Goal: Task Accomplishment & Management: Manage account settings

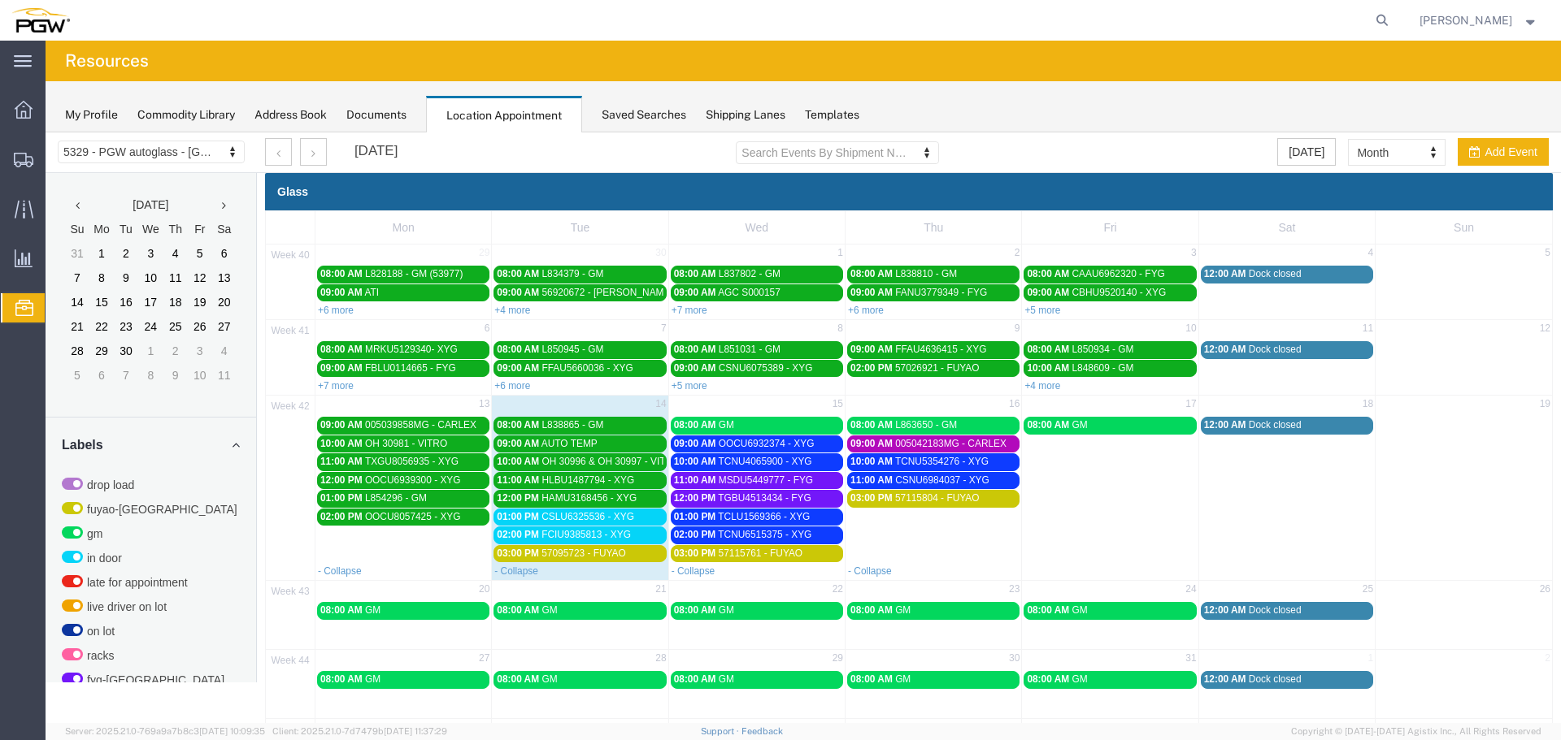
click at [611, 539] on span "FCIU9385813 - XYG" at bounding box center [585, 534] width 89 height 11
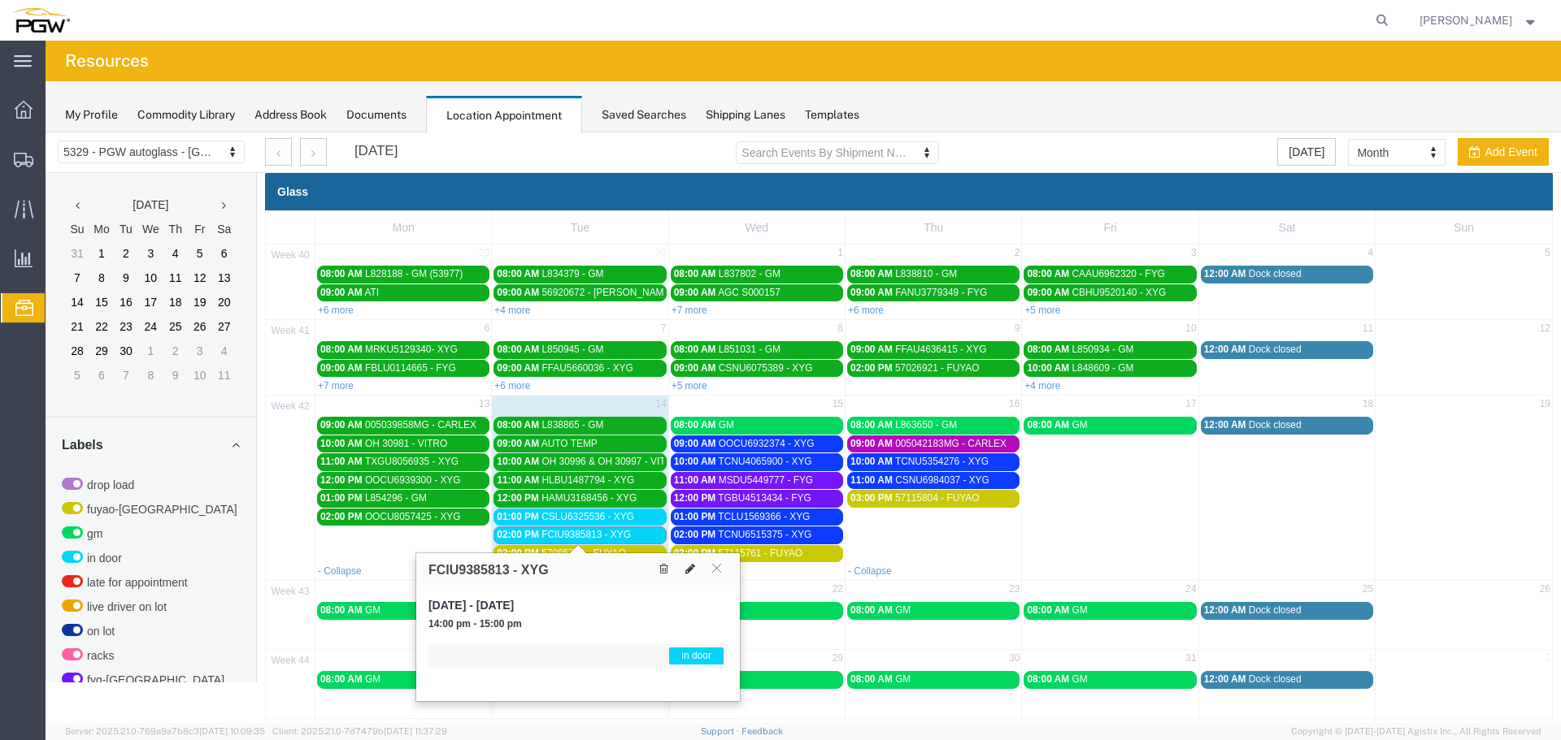
click at [688, 568] on icon at bounding box center [690, 568] width 10 height 11
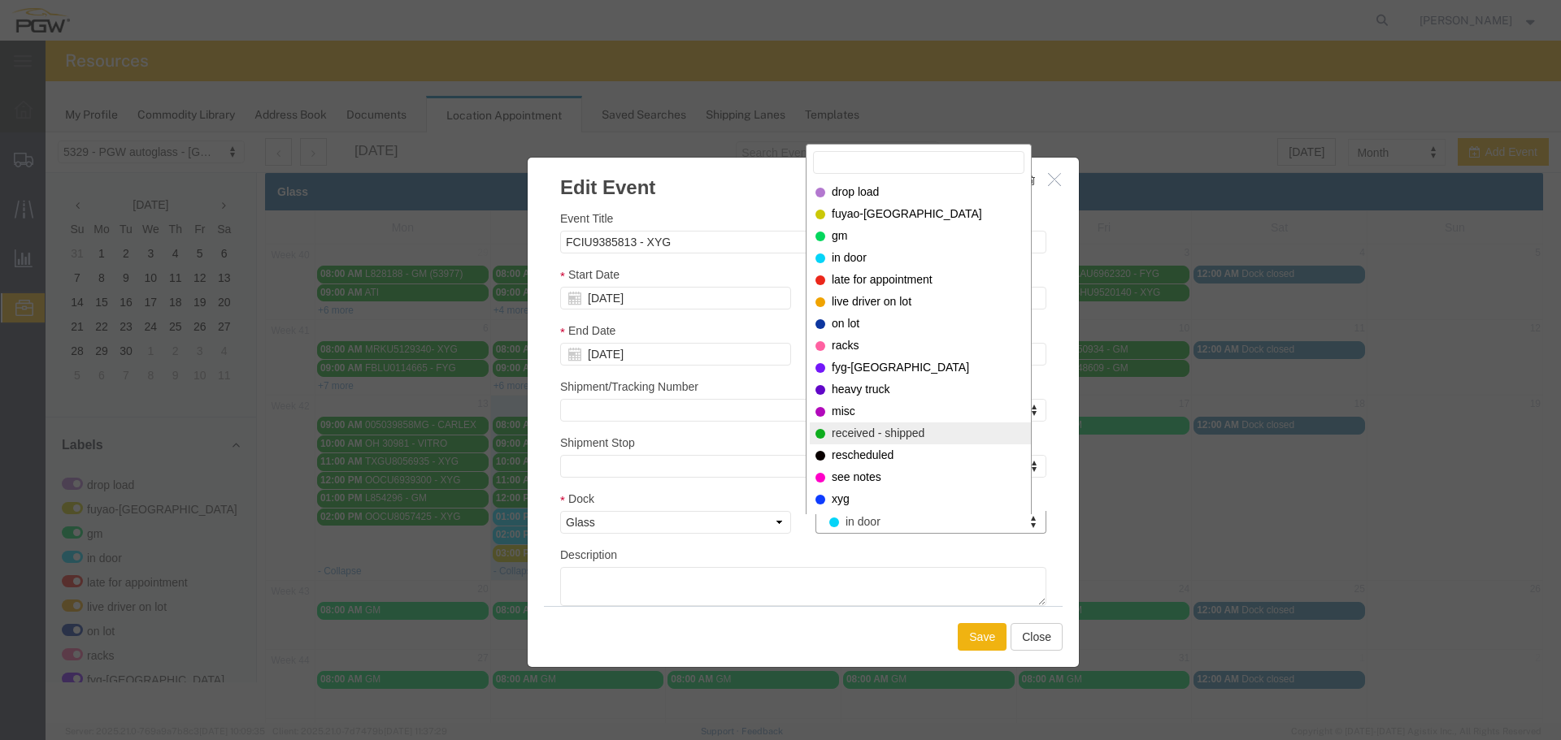
select select "200"
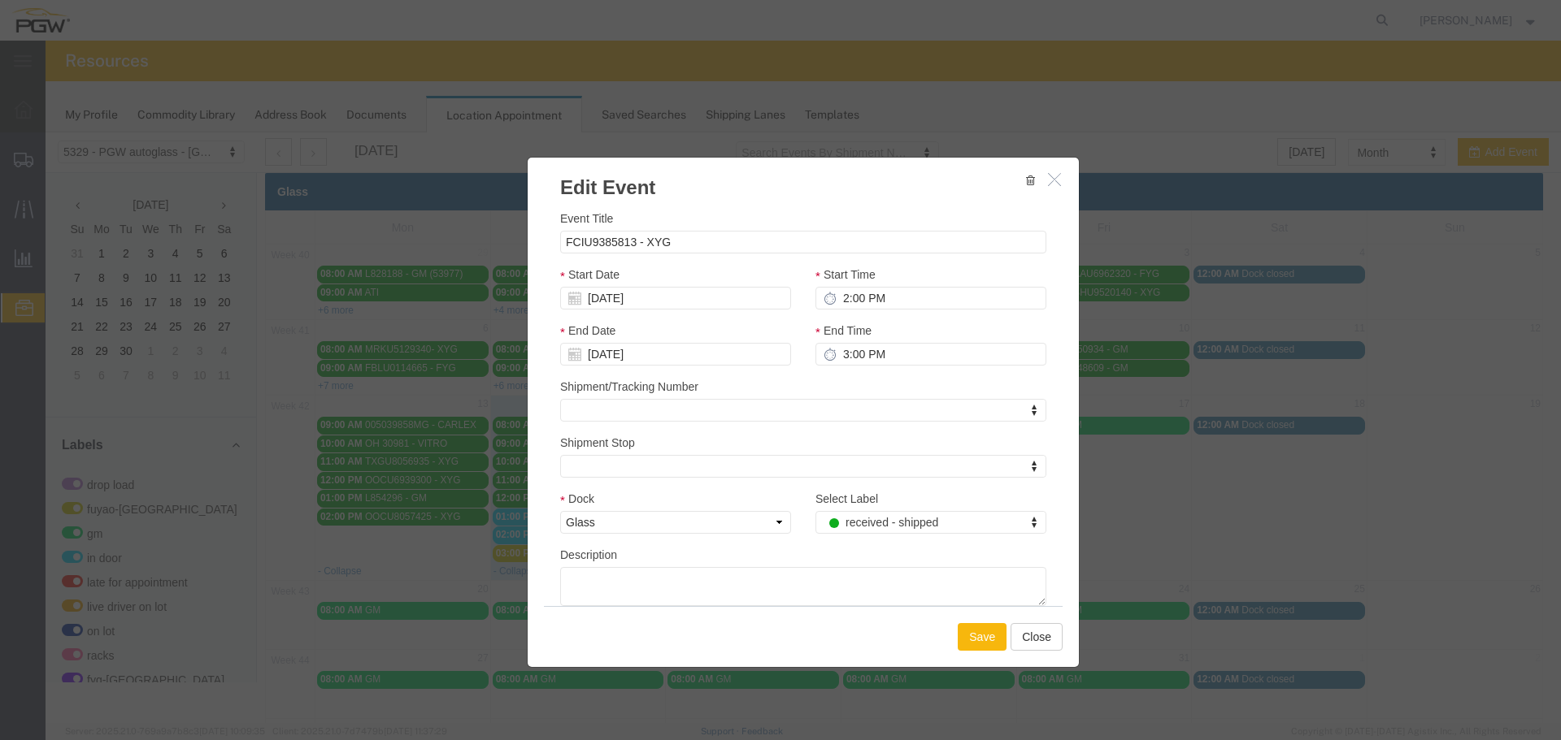
click at [969, 640] on button "Save" at bounding box center [982, 637] width 49 height 28
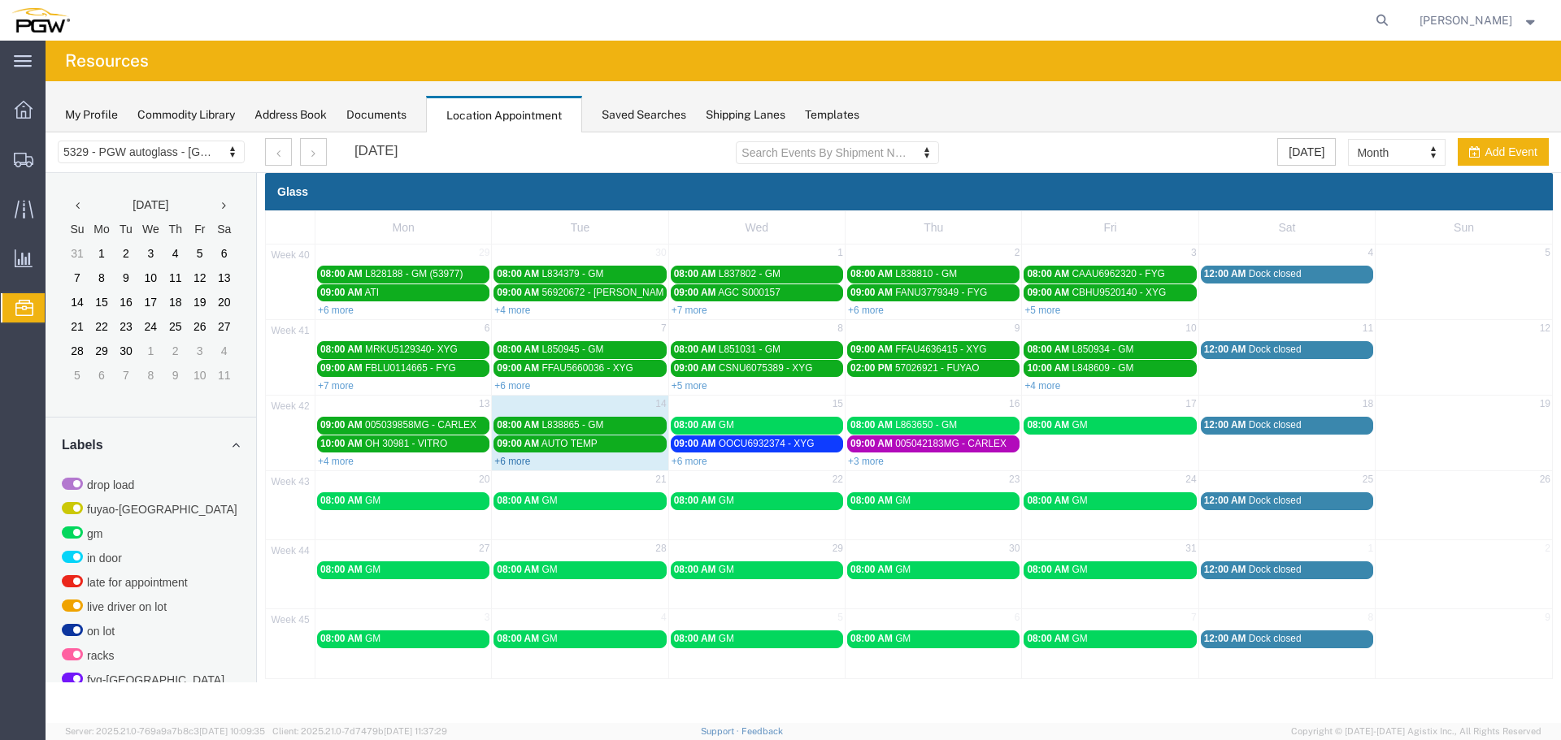
click at [519, 466] on link "+6 more" at bounding box center [512, 461] width 36 height 11
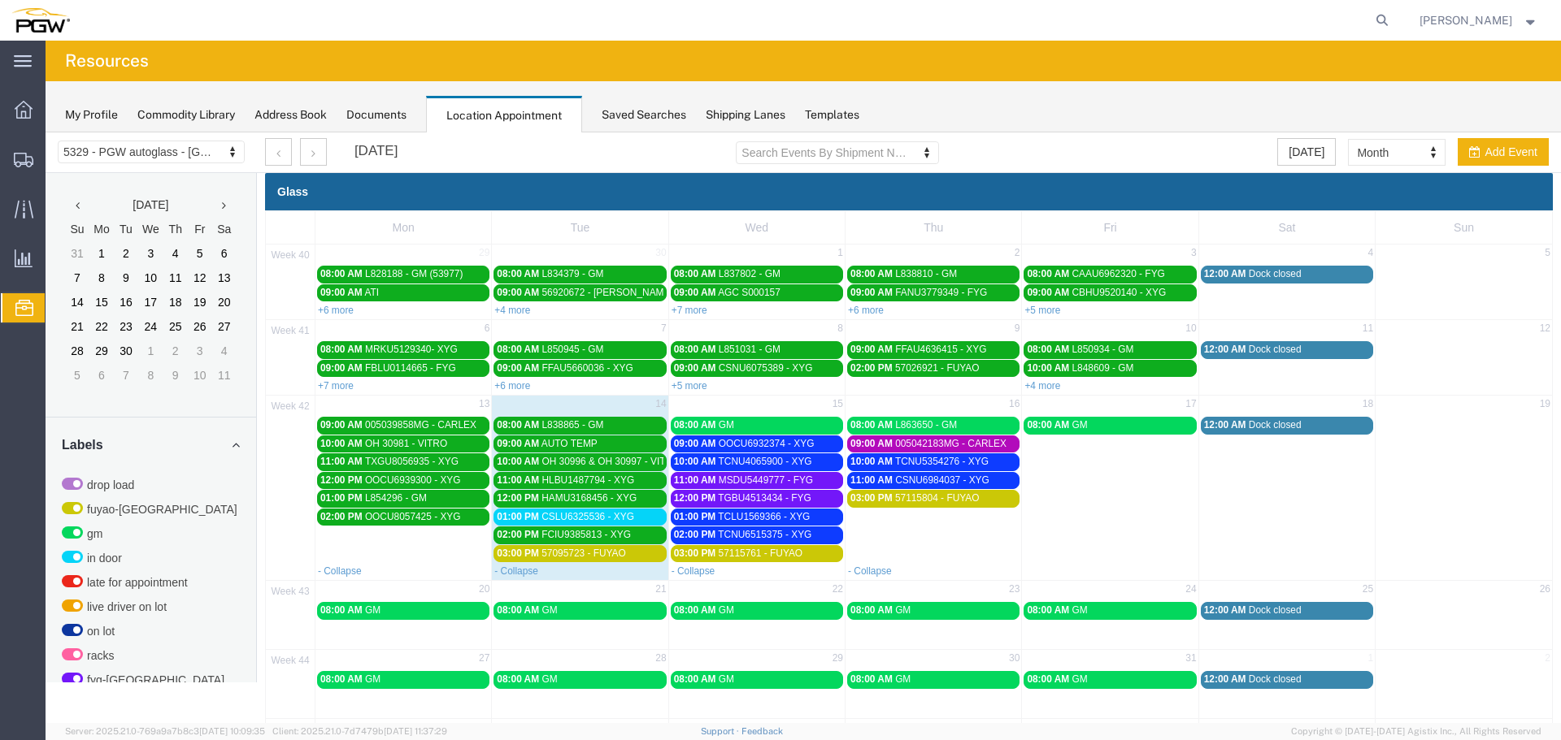
click at [547, 516] on span "CSLU6325536 - XYG" at bounding box center [587, 516] width 93 height 11
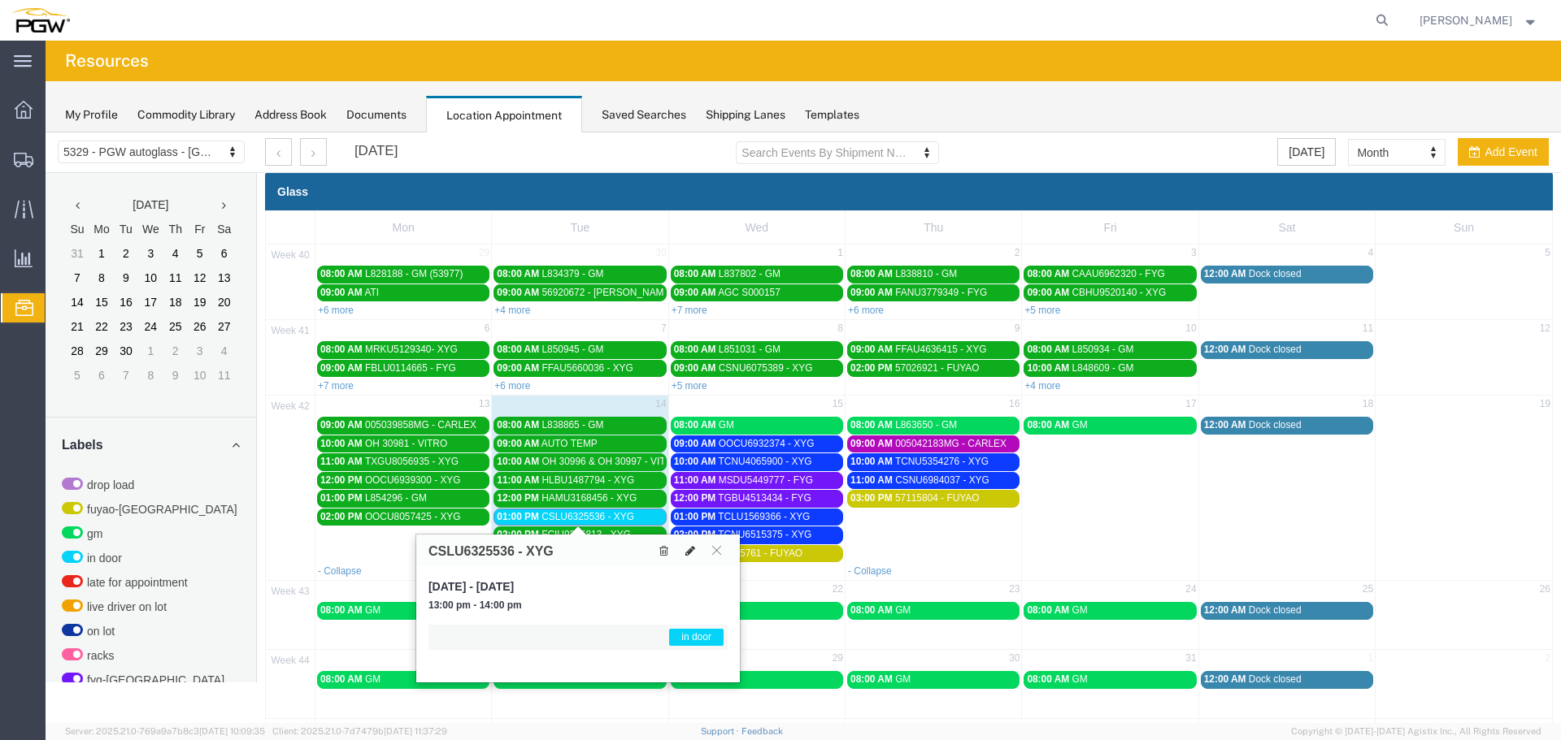
click at [693, 554] on icon at bounding box center [690, 550] width 10 height 11
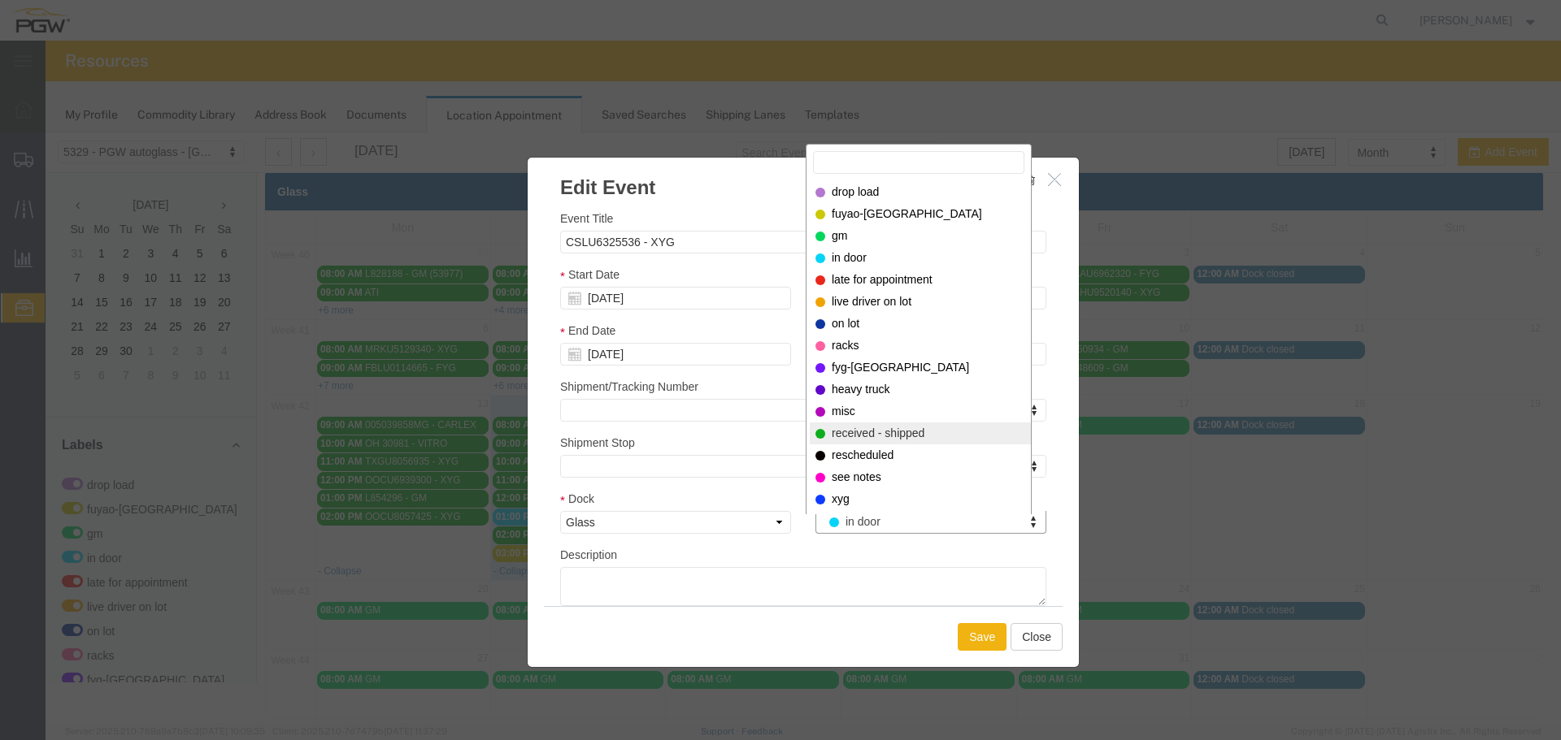
select select "200"
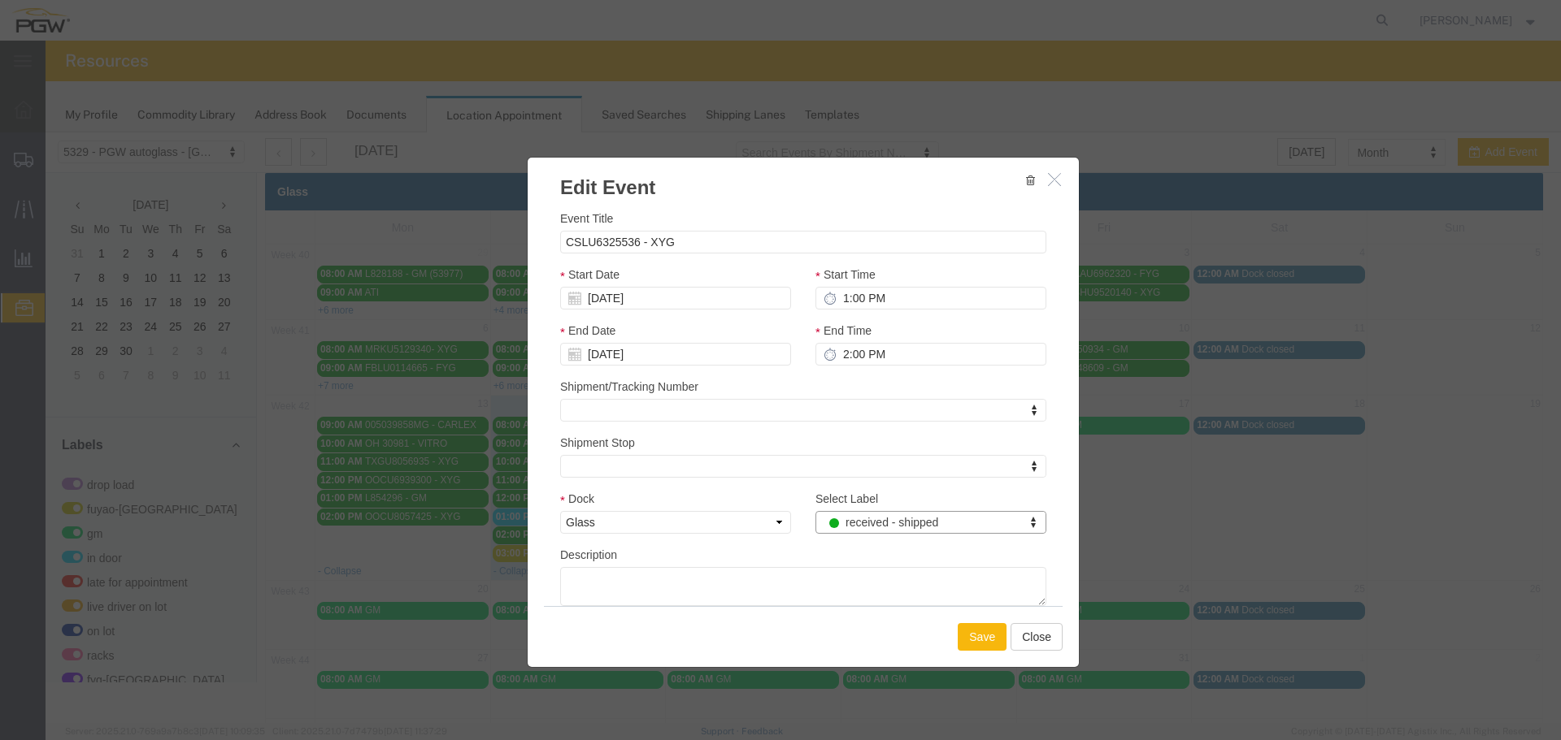
click at [964, 641] on button "Save" at bounding box center [982, 637] width 49 height 28
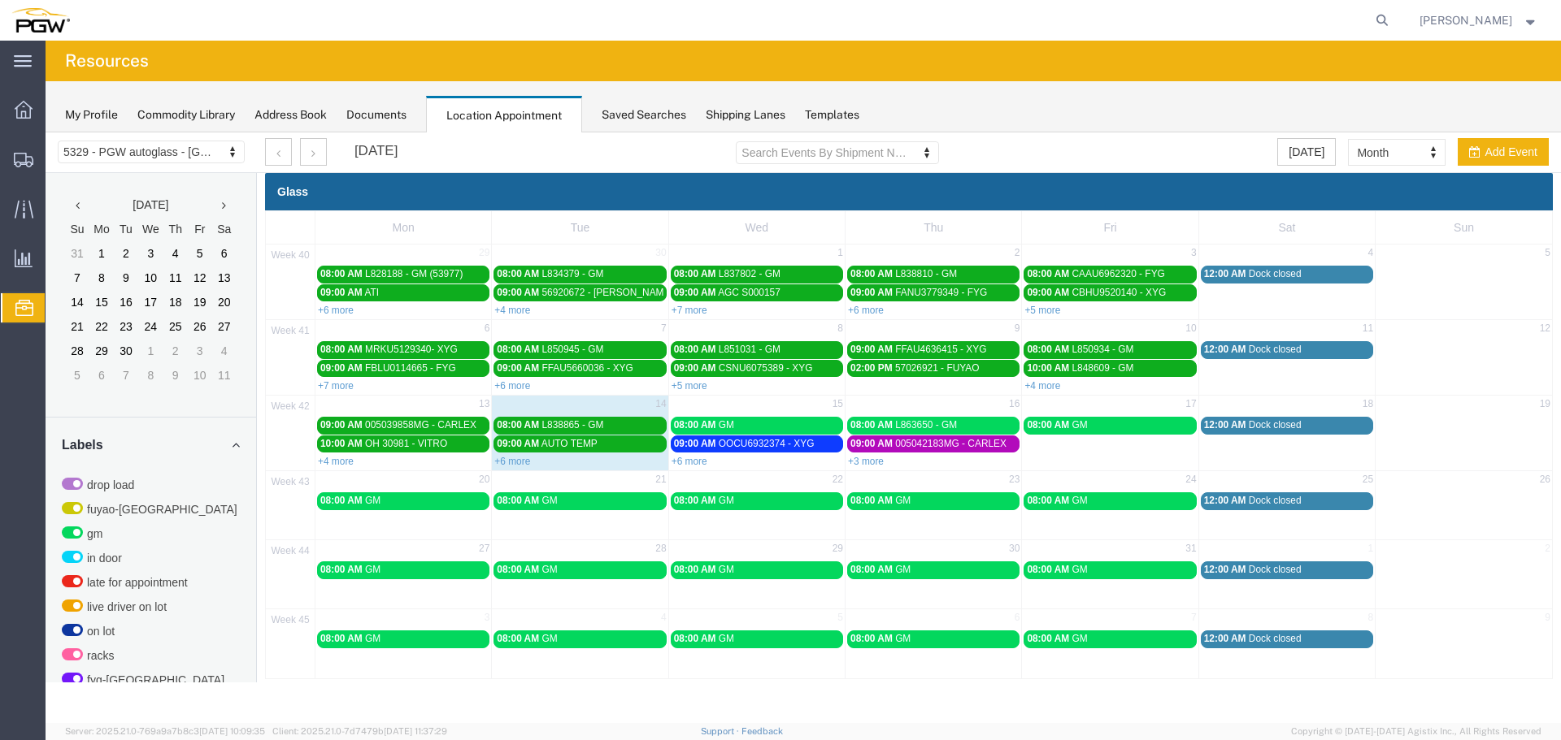
click at [749, 430] on div "08:00 AM GM" at bounding box center [757, 425] width 166 height 12
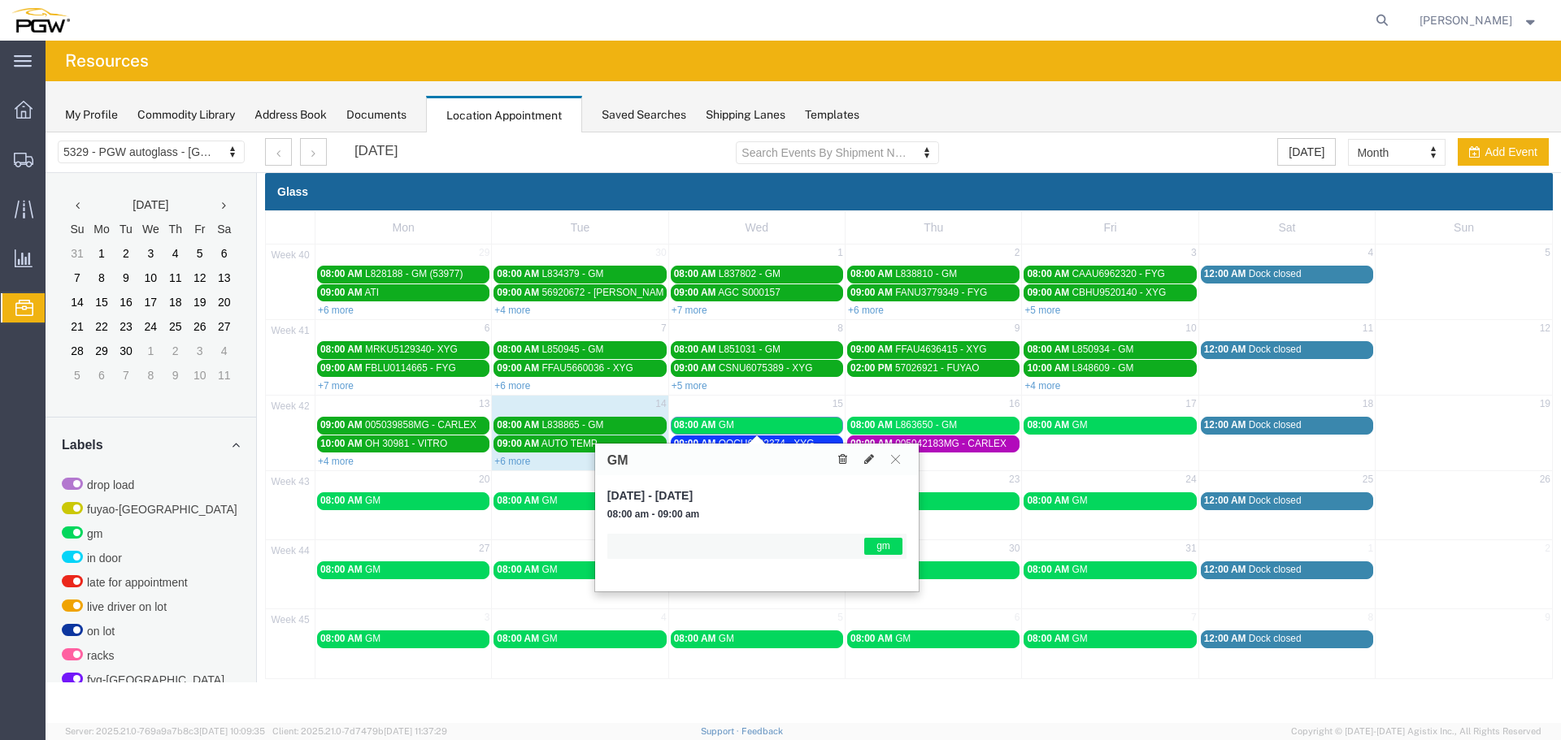
click at [838, 454] on button at bounding box center [843, 459] width 22 height 17
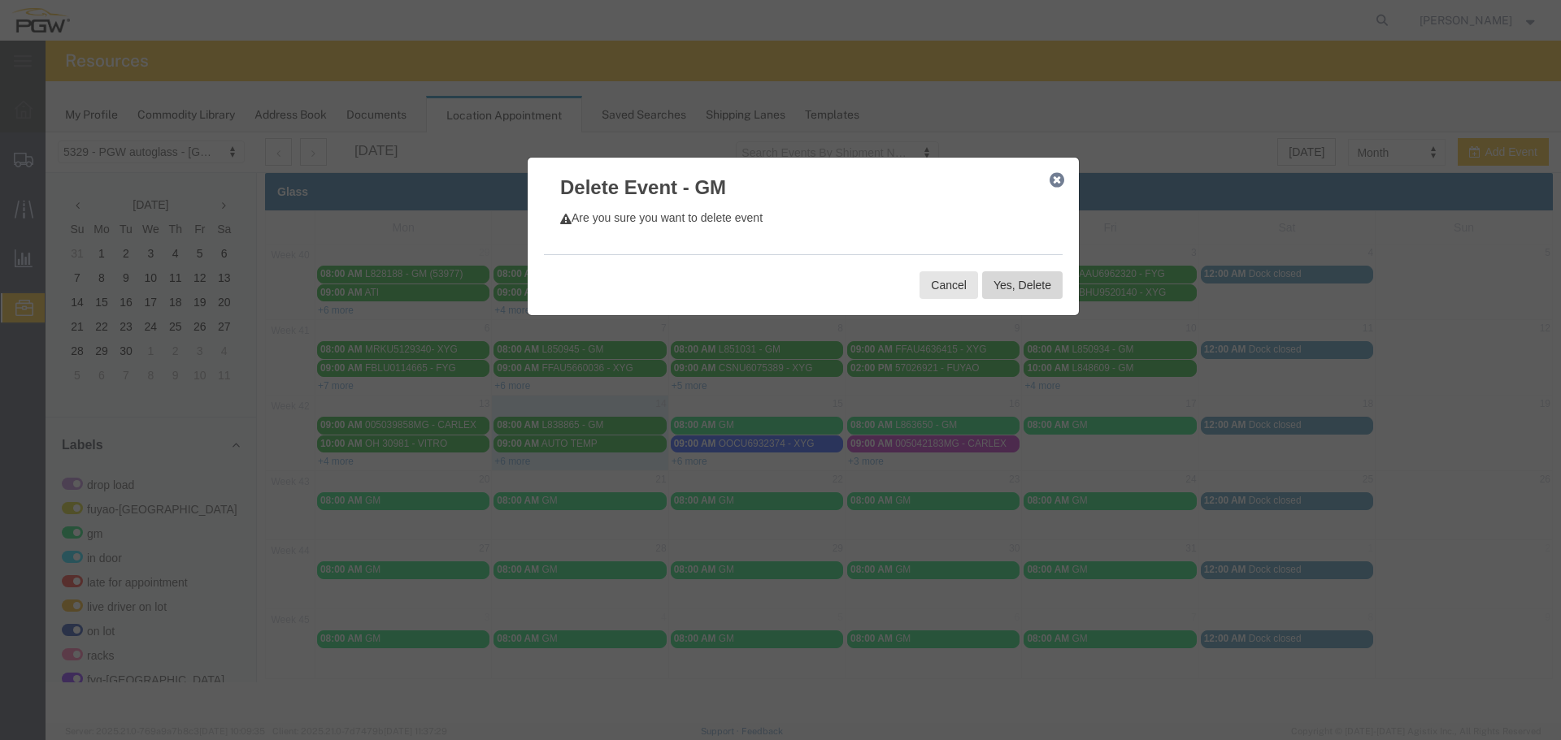
click at [1043, 277] on button "Yes, Delete" at bounding box center [1022, 285] width 80 height 28
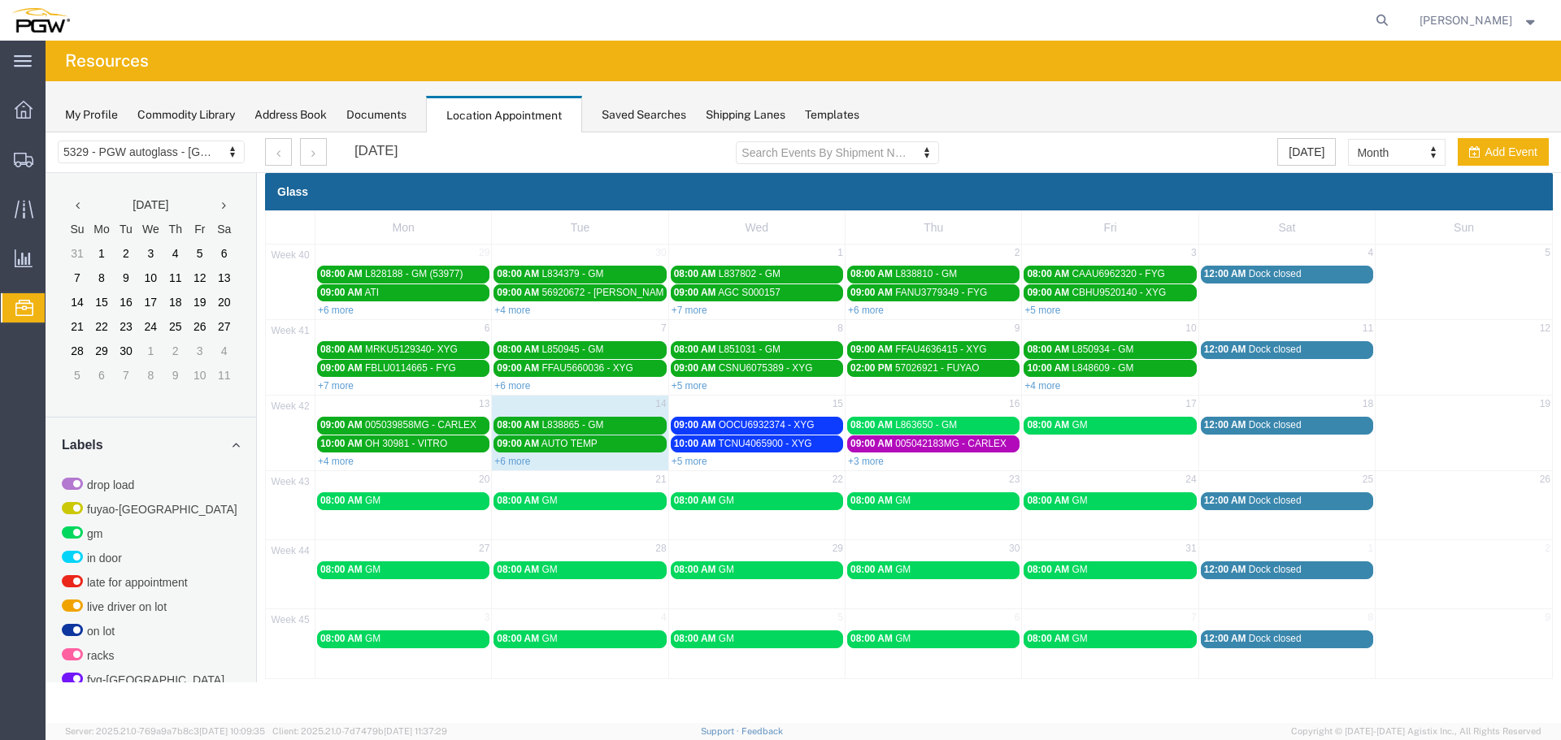
click at [697, 460] on link "+5 more" at bounding box center [689, 461] width 36 height 11
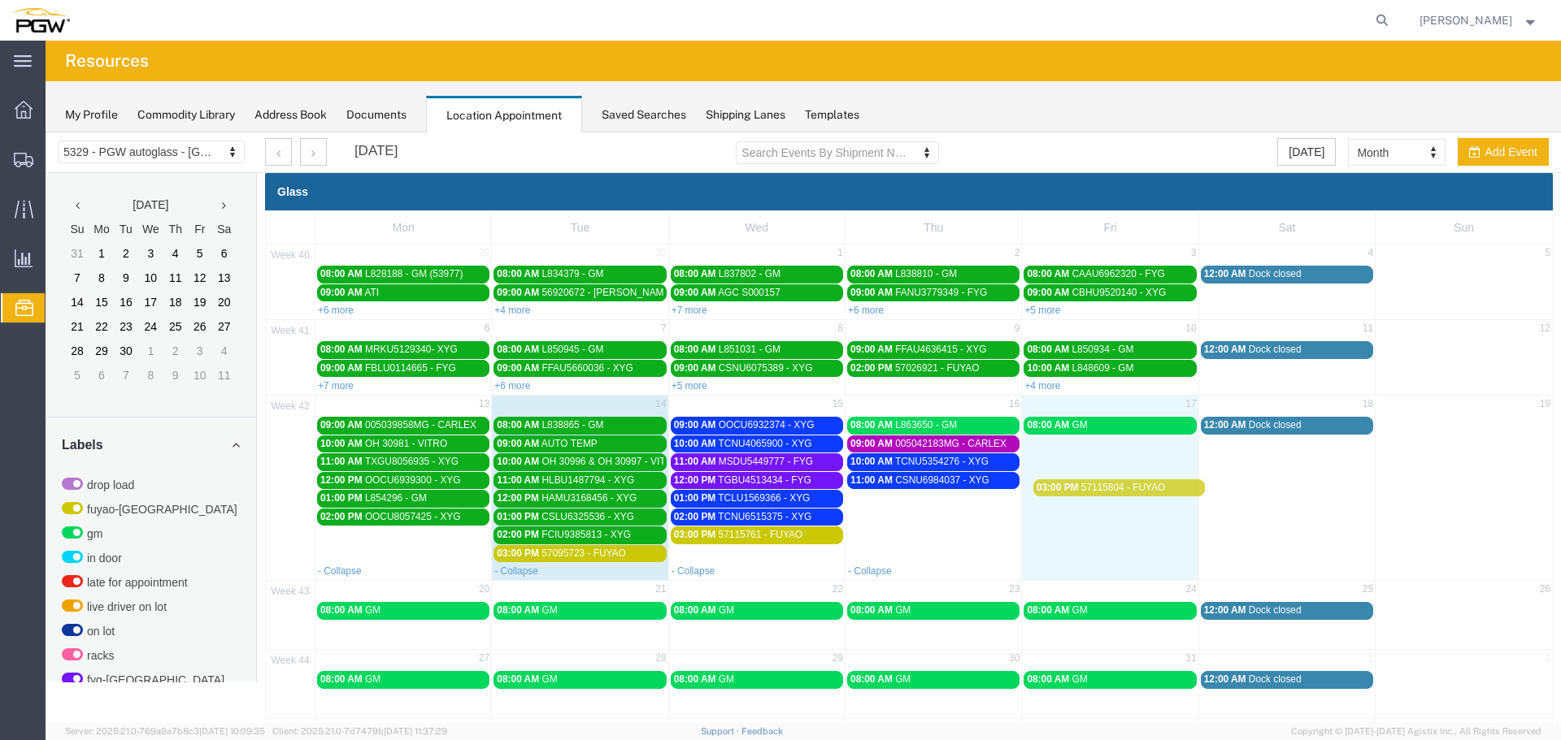
drag, startPoint x: 879, startPoint y: 501, endPoint x: 1074, endPoint y: 488, distance: 195.5
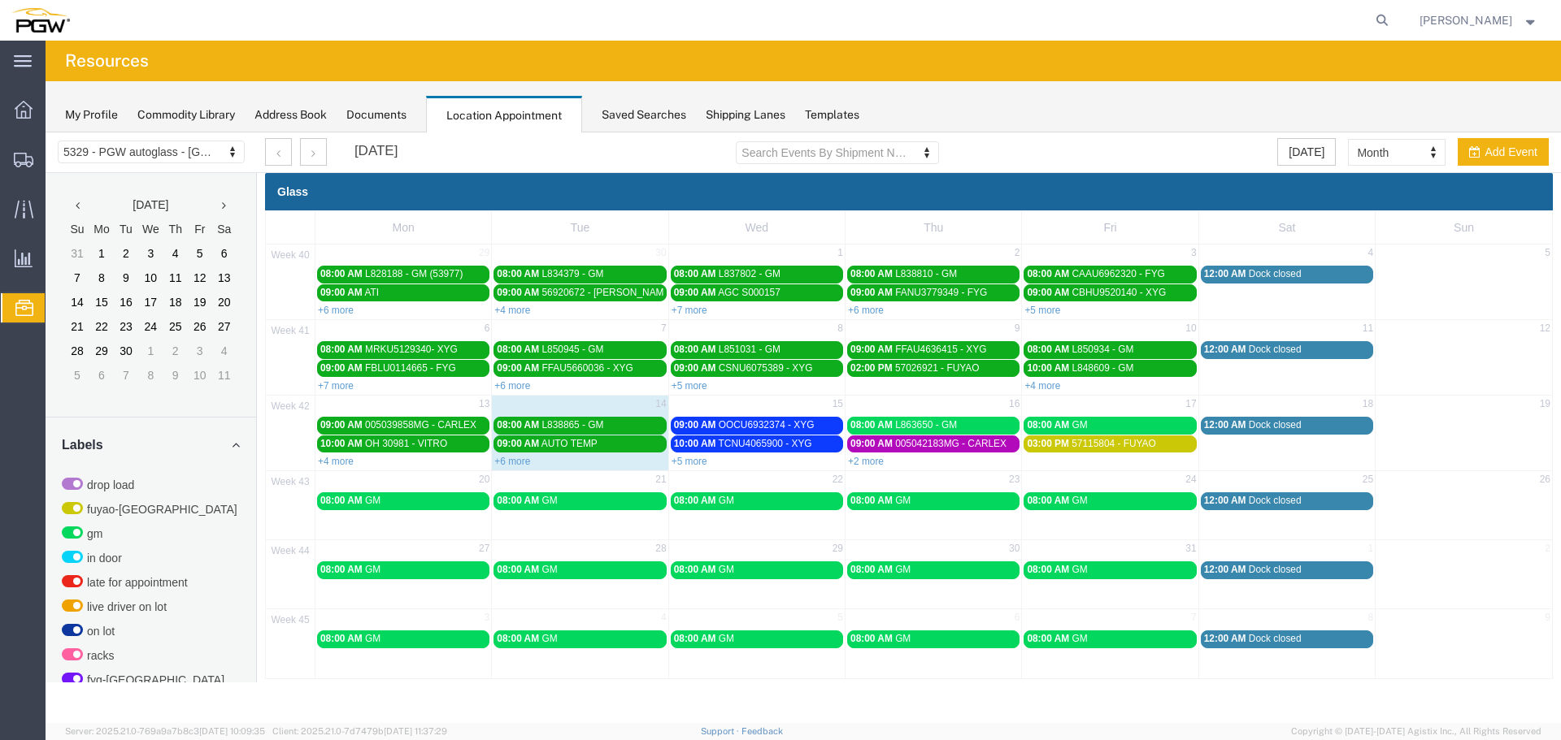
click at [871, 464] on link "+2 more" at bounding box center [866, 461] width 36 height 11
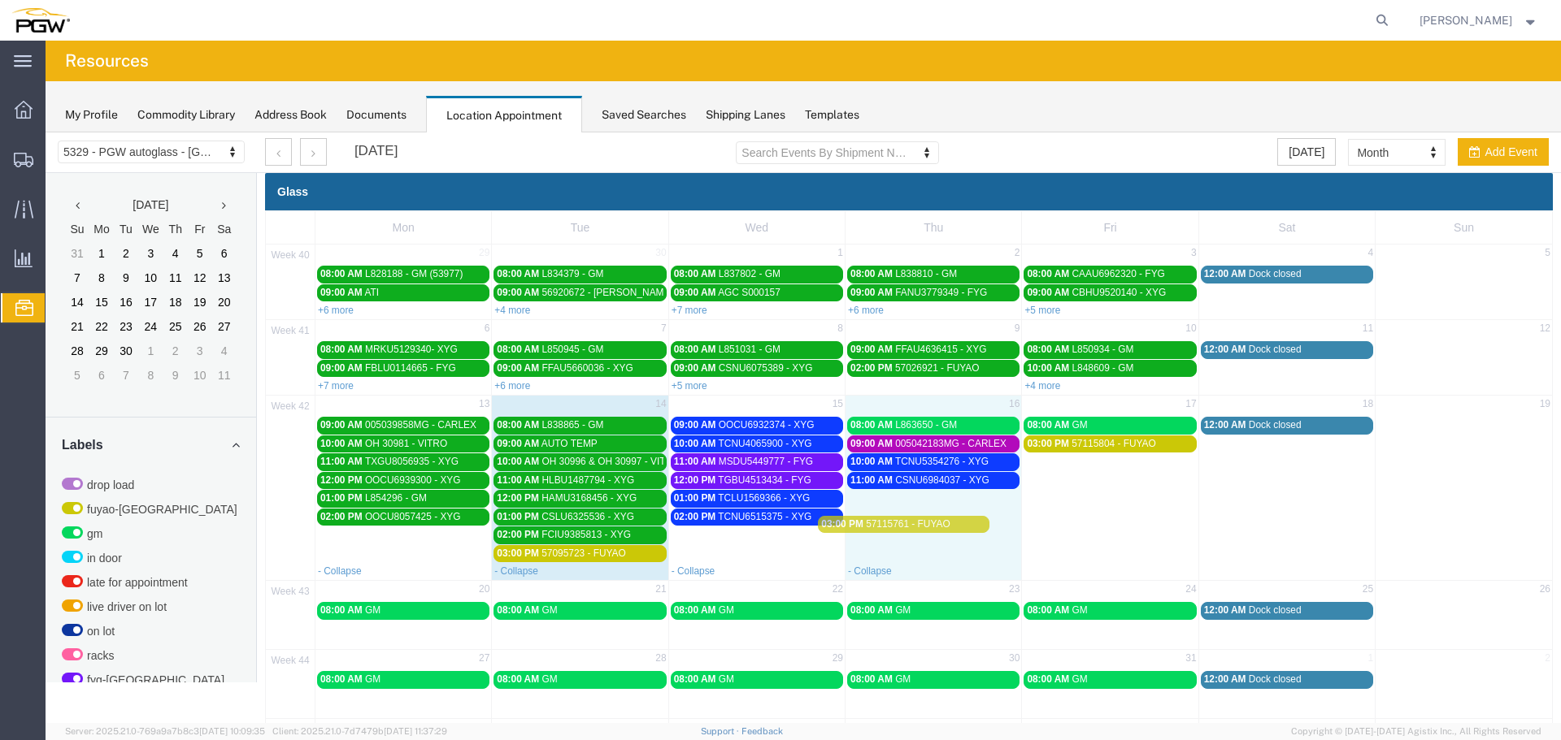
drag, startPoint x: 784, startPoint y: 536, endPoint x: 796, endPoint y: 536, distance: 12.2
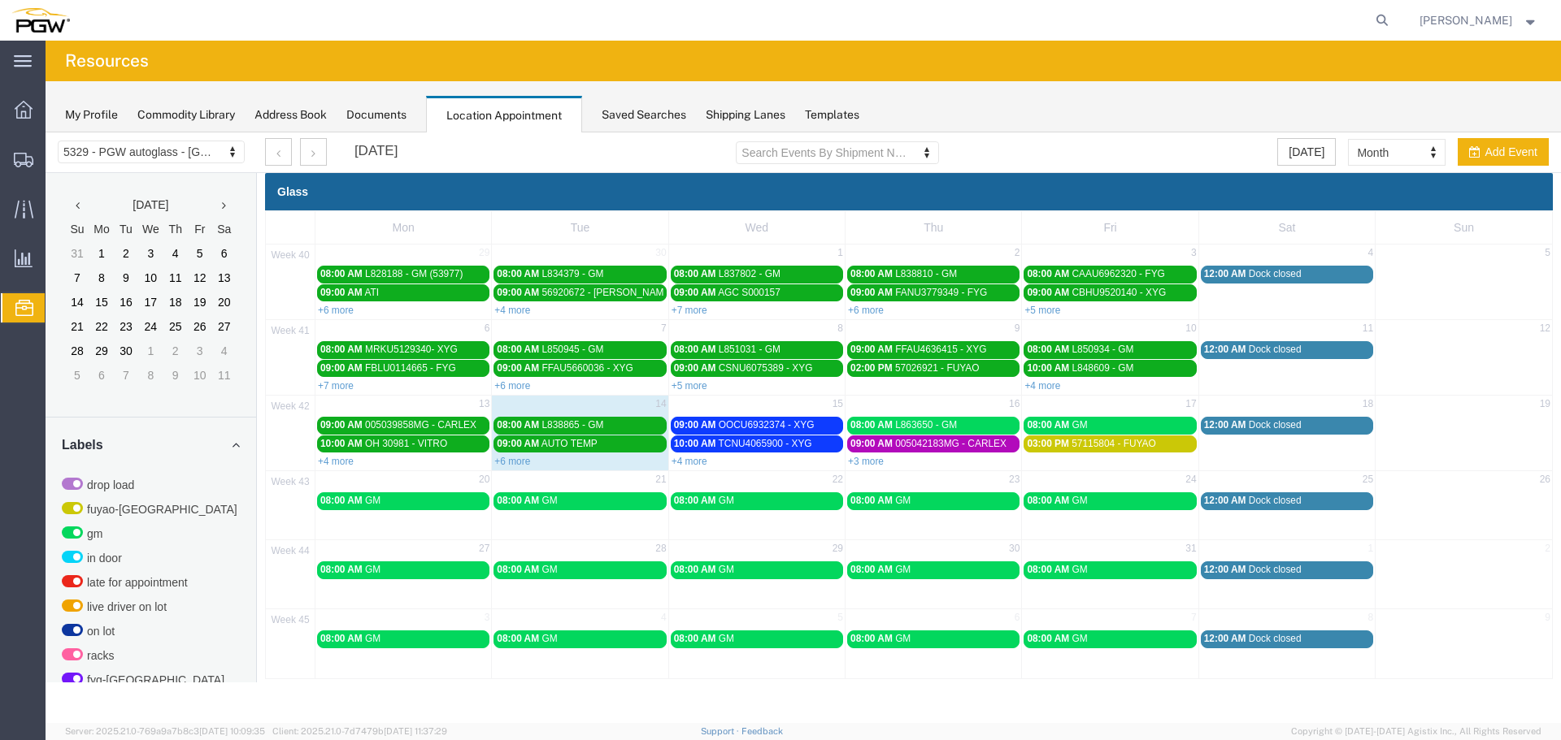
click at [690, 462] on link "+4 more" at bounding box center [689, 461] width 36 height 11
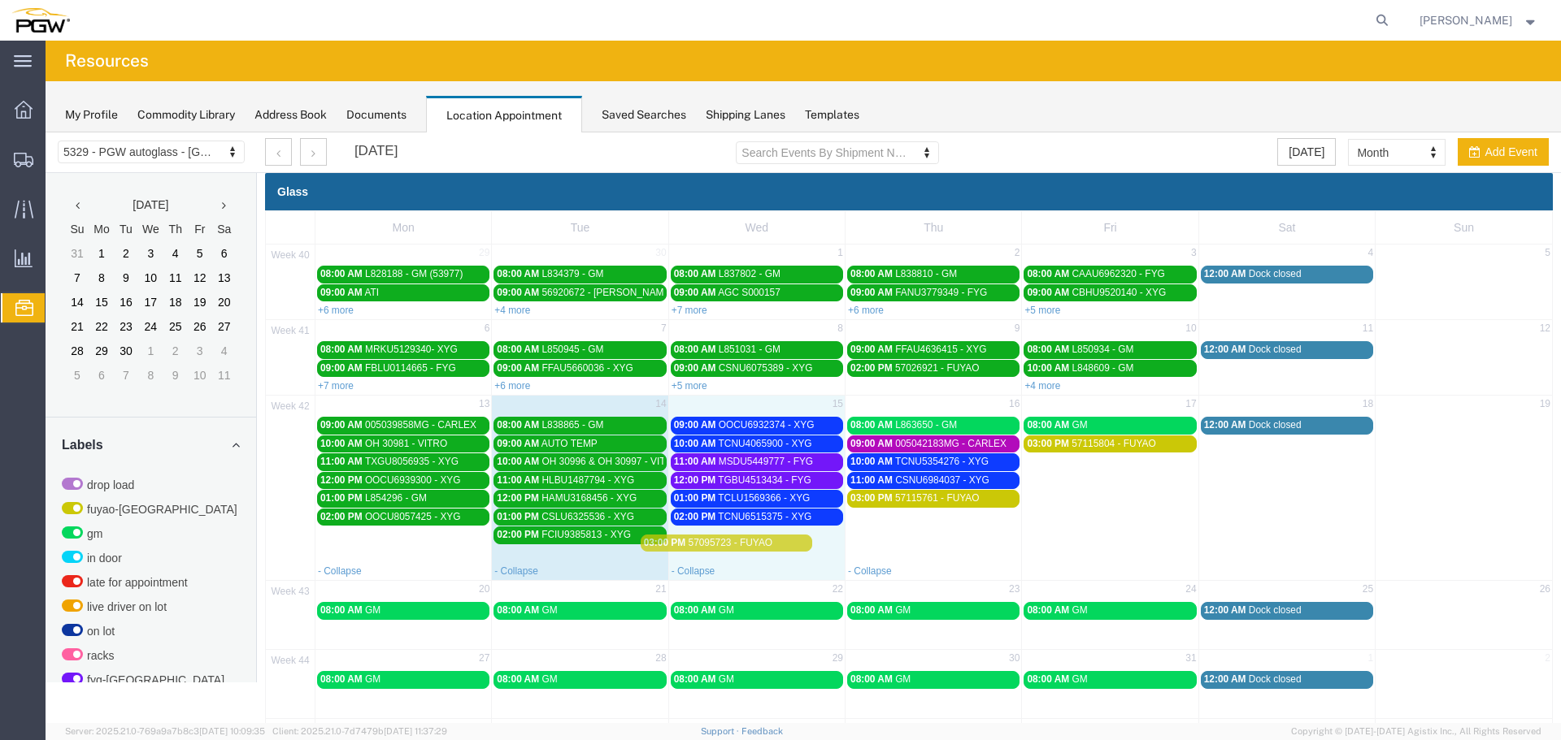
drag, startPoint x: 608, startPoint y: 550, endPoint x: 617, endPoint y: 549, distance: 9.1
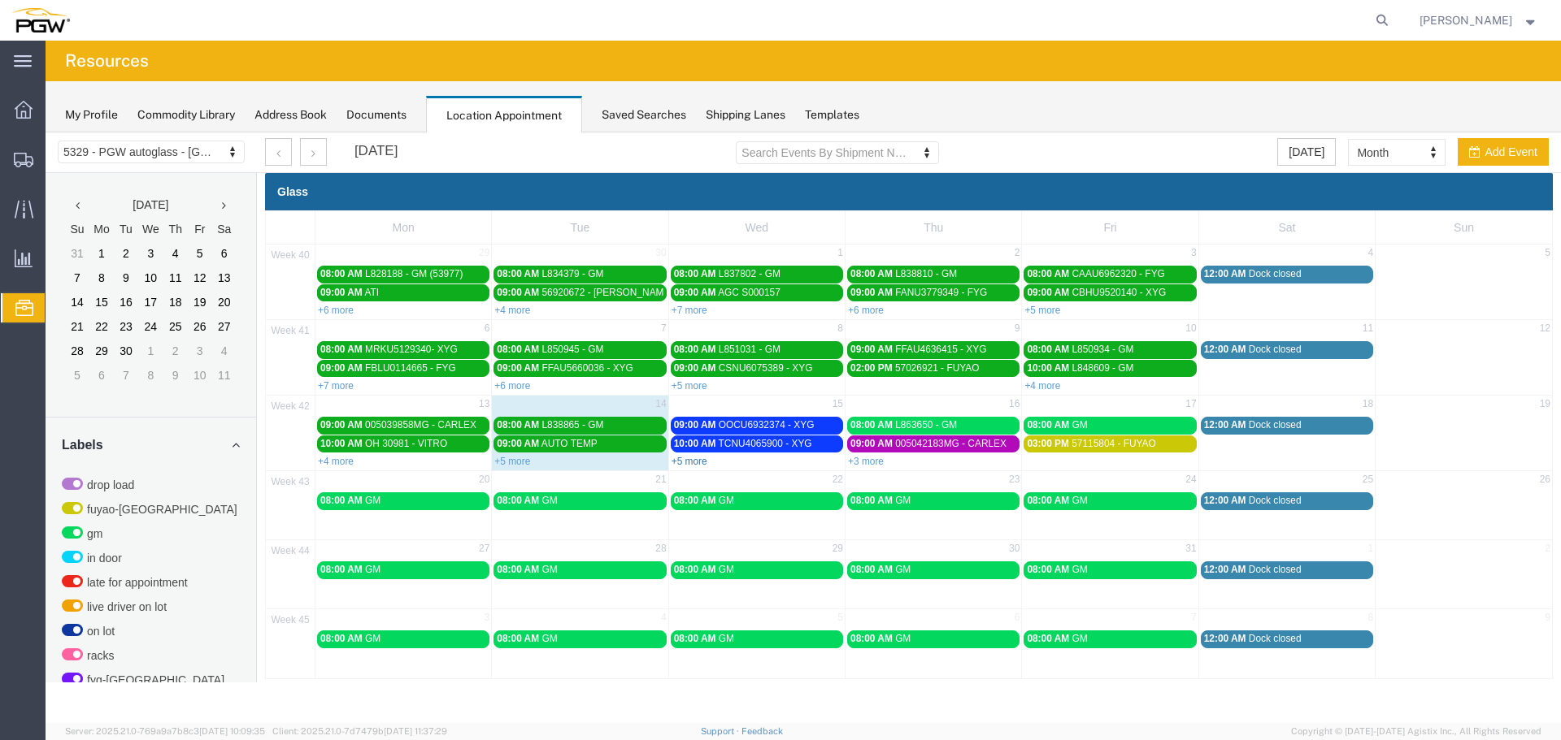
click at [693, 462] on link "+5 more" at bounding box center [689, 461] width 36 height 11
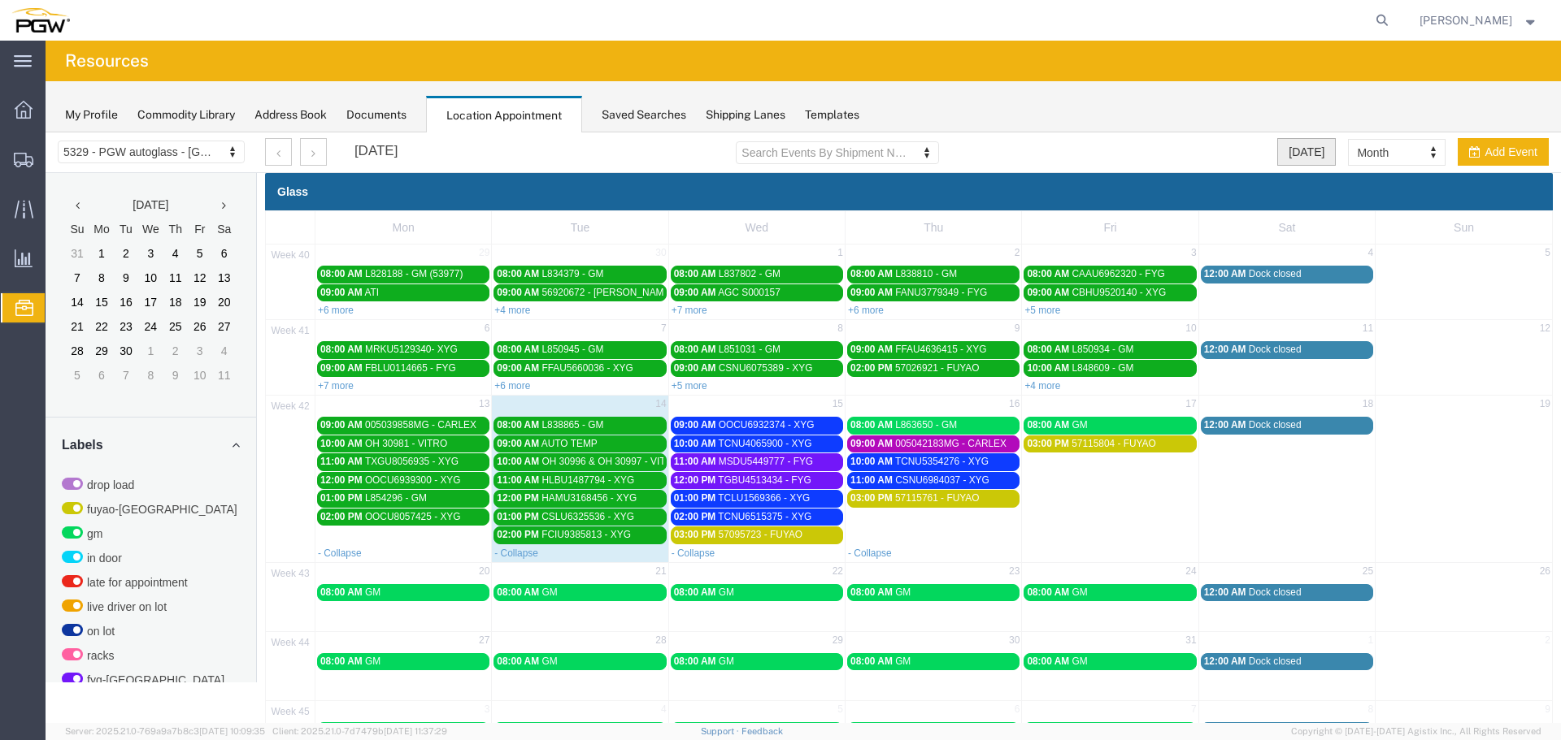
click at [1280, 146] on button "[DATE]" at bounding box center [1306, 152] width 59 height 28
select select "agendaDay"
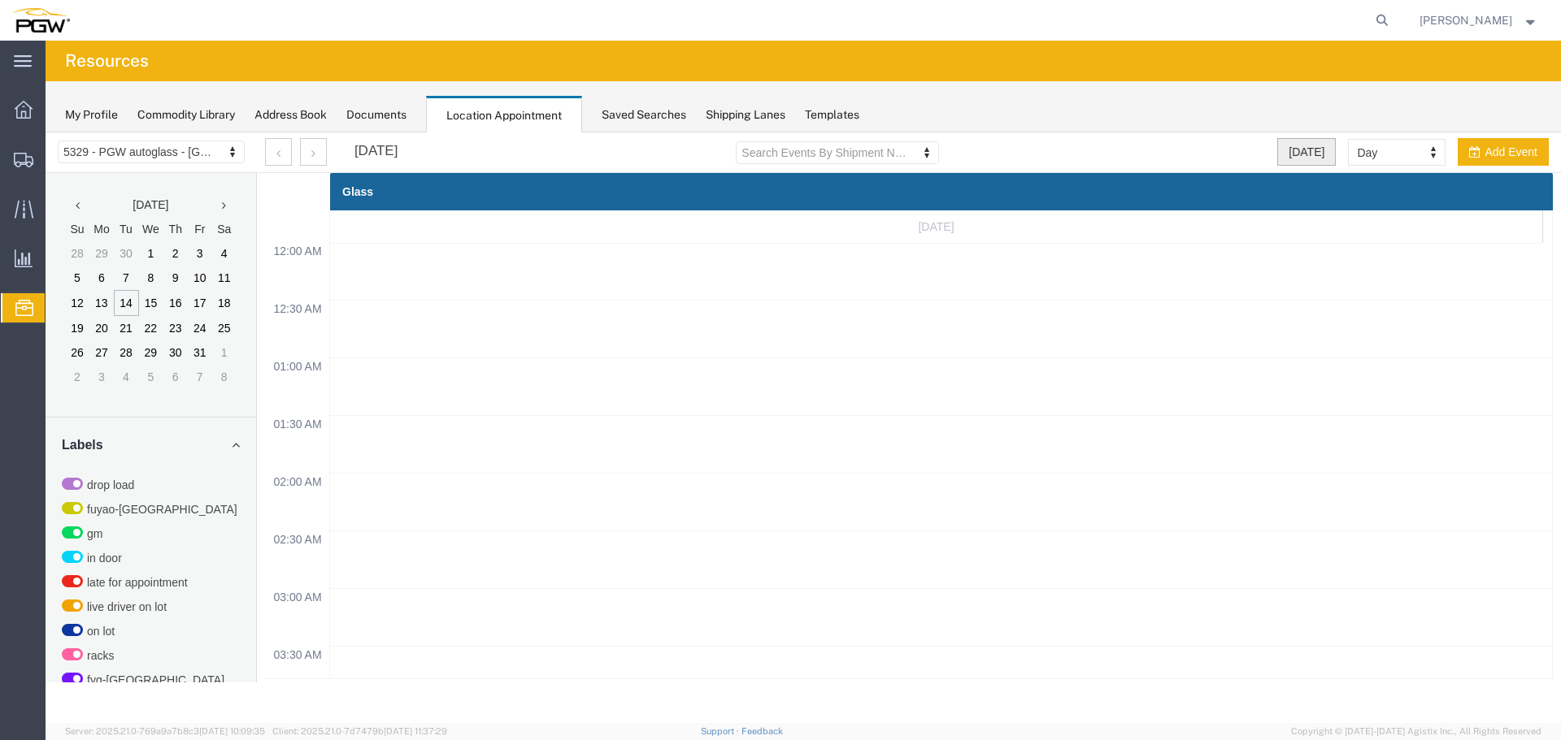
scroll to position [693, 0]
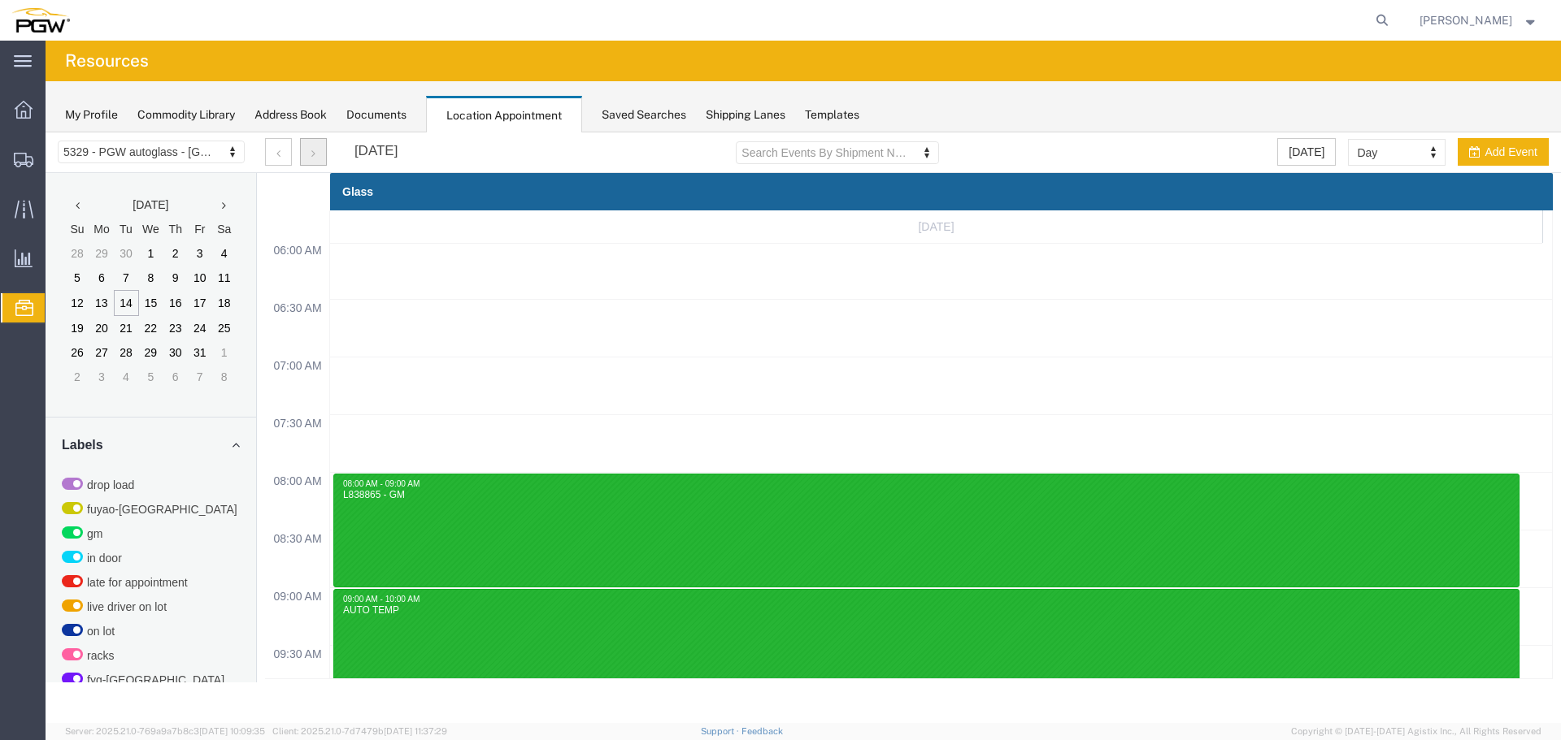
click at [305, 154] on button "button" at bounding box center [313, 152] width 27 height 28
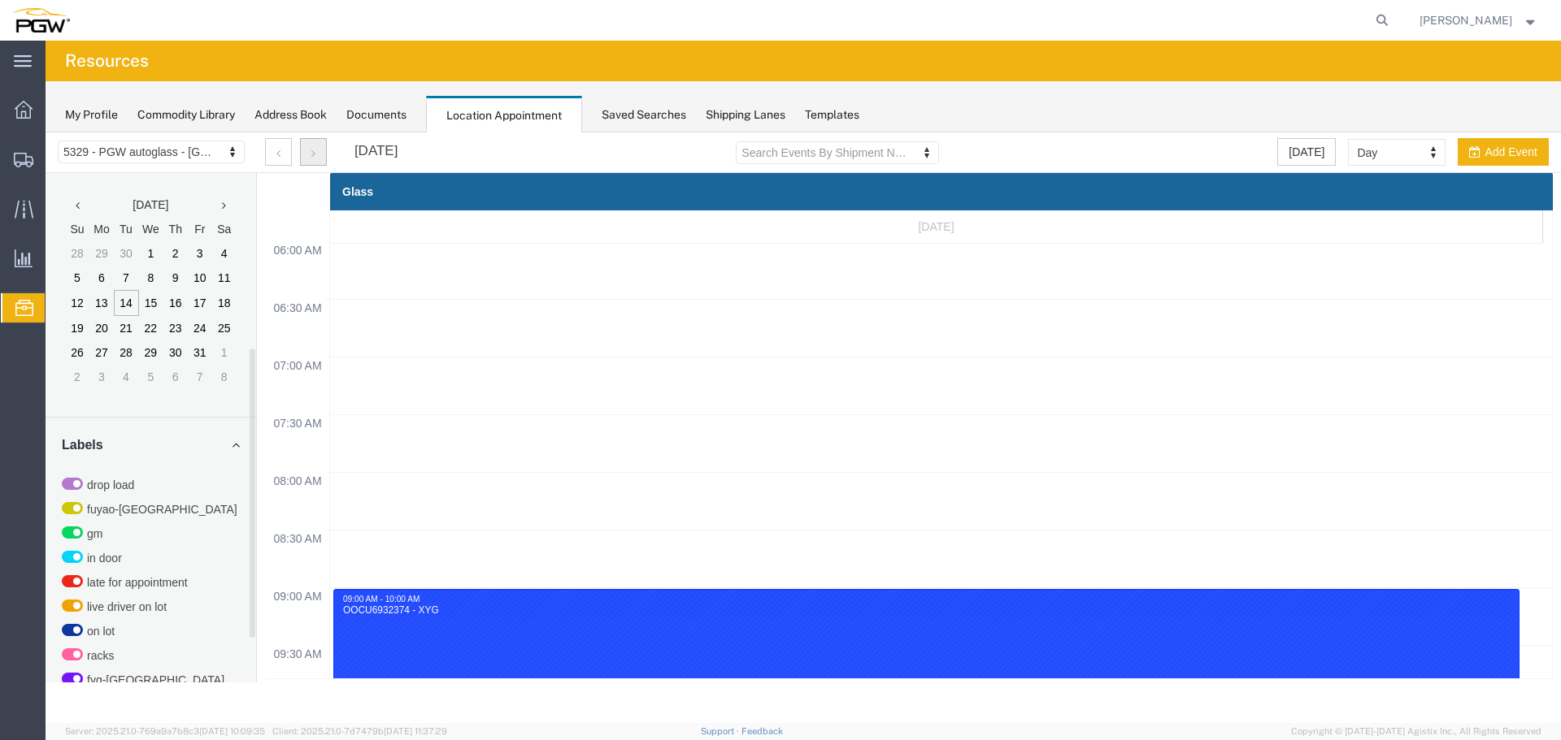
scroll to position [446, 0]
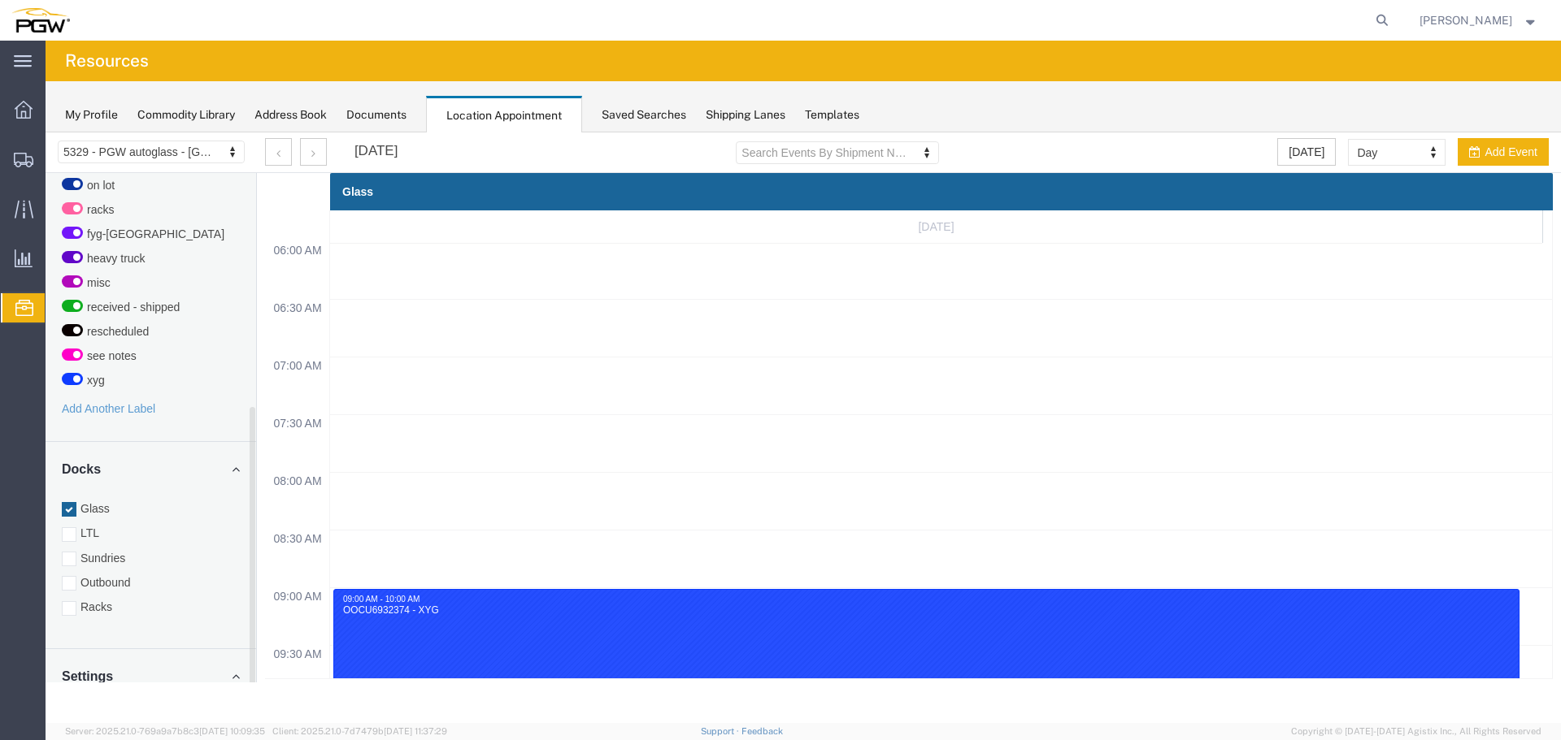
click at [95, 607] on label "Racks" at bounding box center [151, 607] width 178 height 16
click at [46, 132] on input "Racks" at bounding box center [46, 132] width 0 height 0
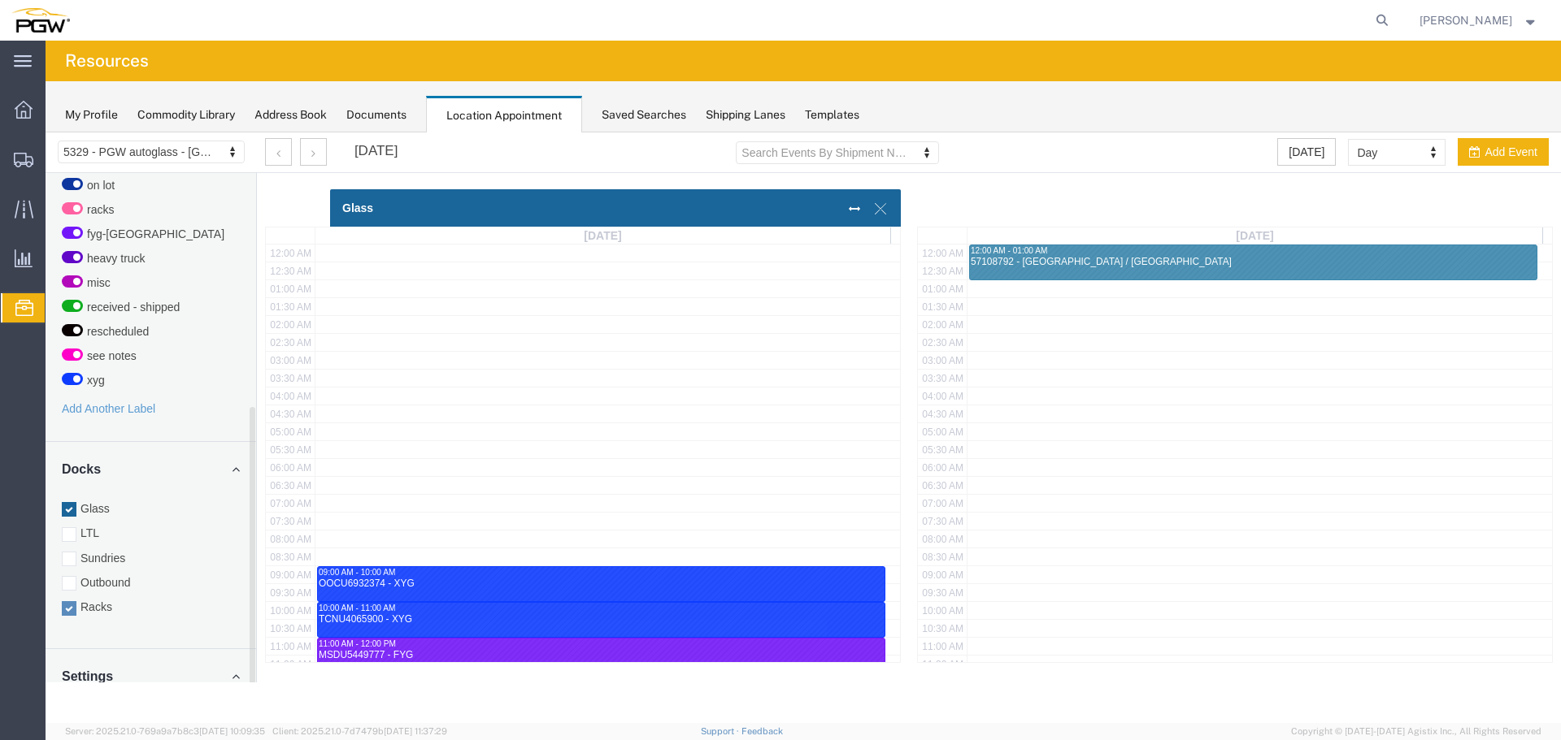
scroll to position [407, 0]
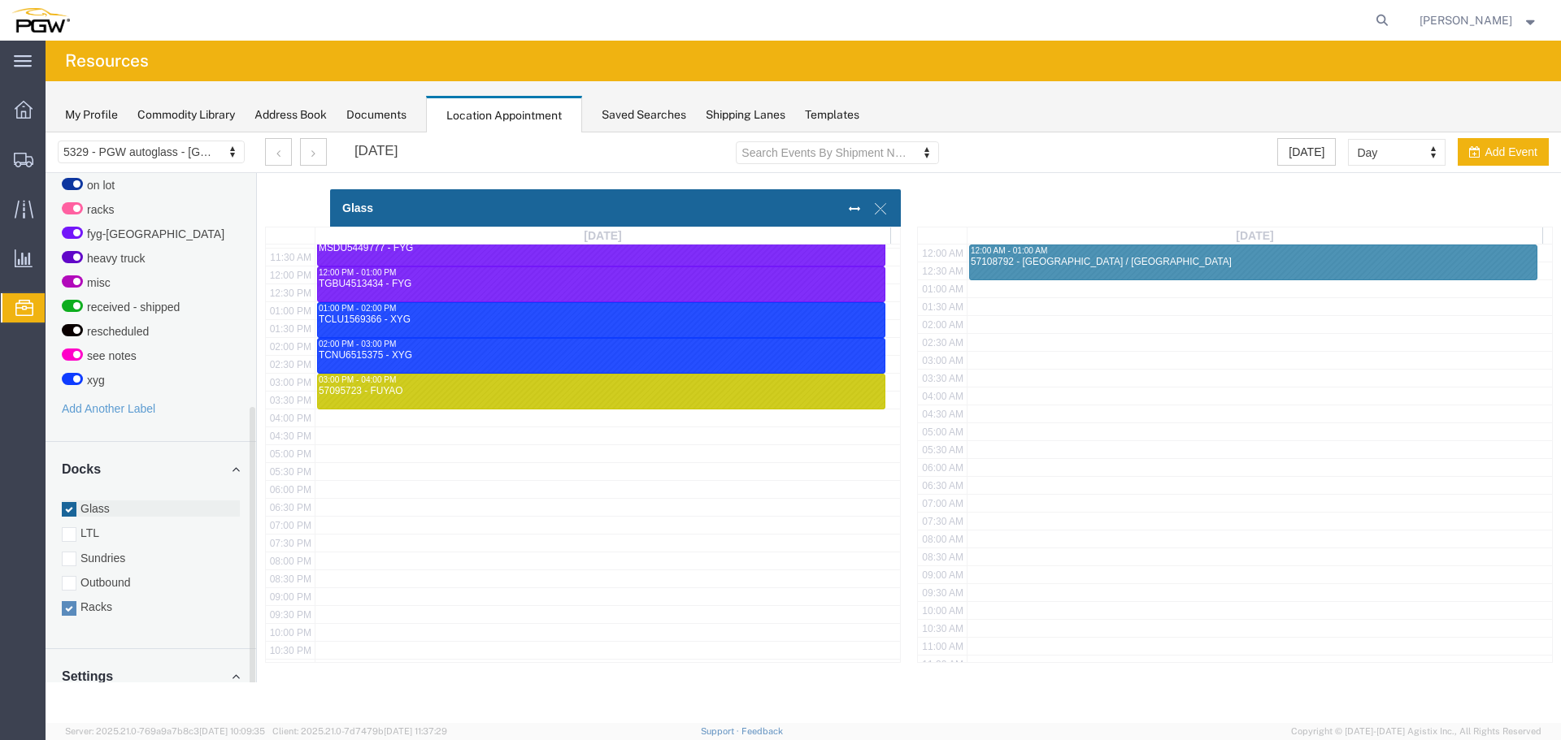
click at [92, 507] on label "Glass" at bounding box center [151, 509] width 178 height 16
click at [46, 132] on input "Glass" at bounding box center [46, 132] width 0 height 0
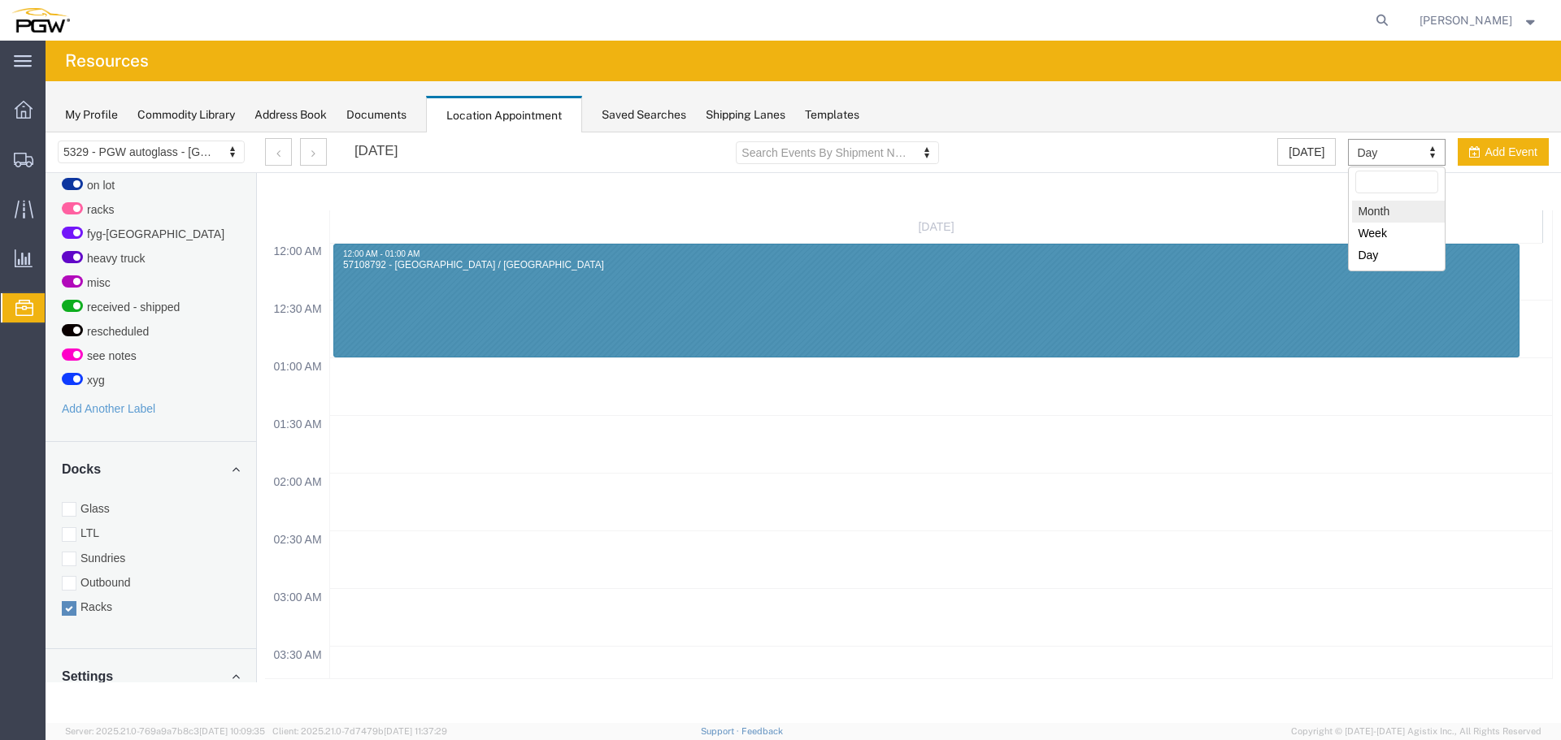
select select "month"
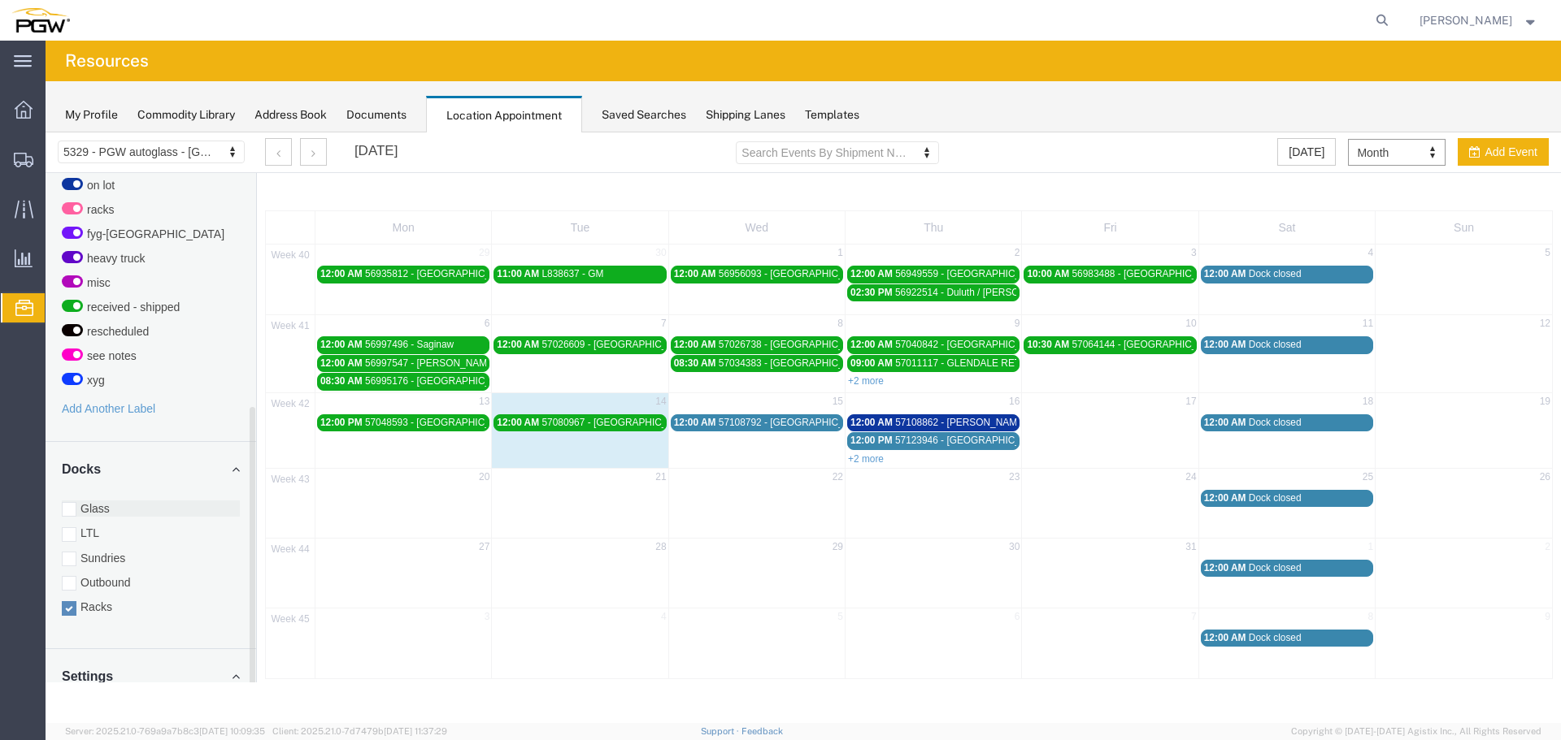
click at [98, 510] on label "Glass" at bounding box center [151, 509] width 178 height 16
click at [46, 132] on input "Glass" at bounding box center [46, 132] width 0 height 0
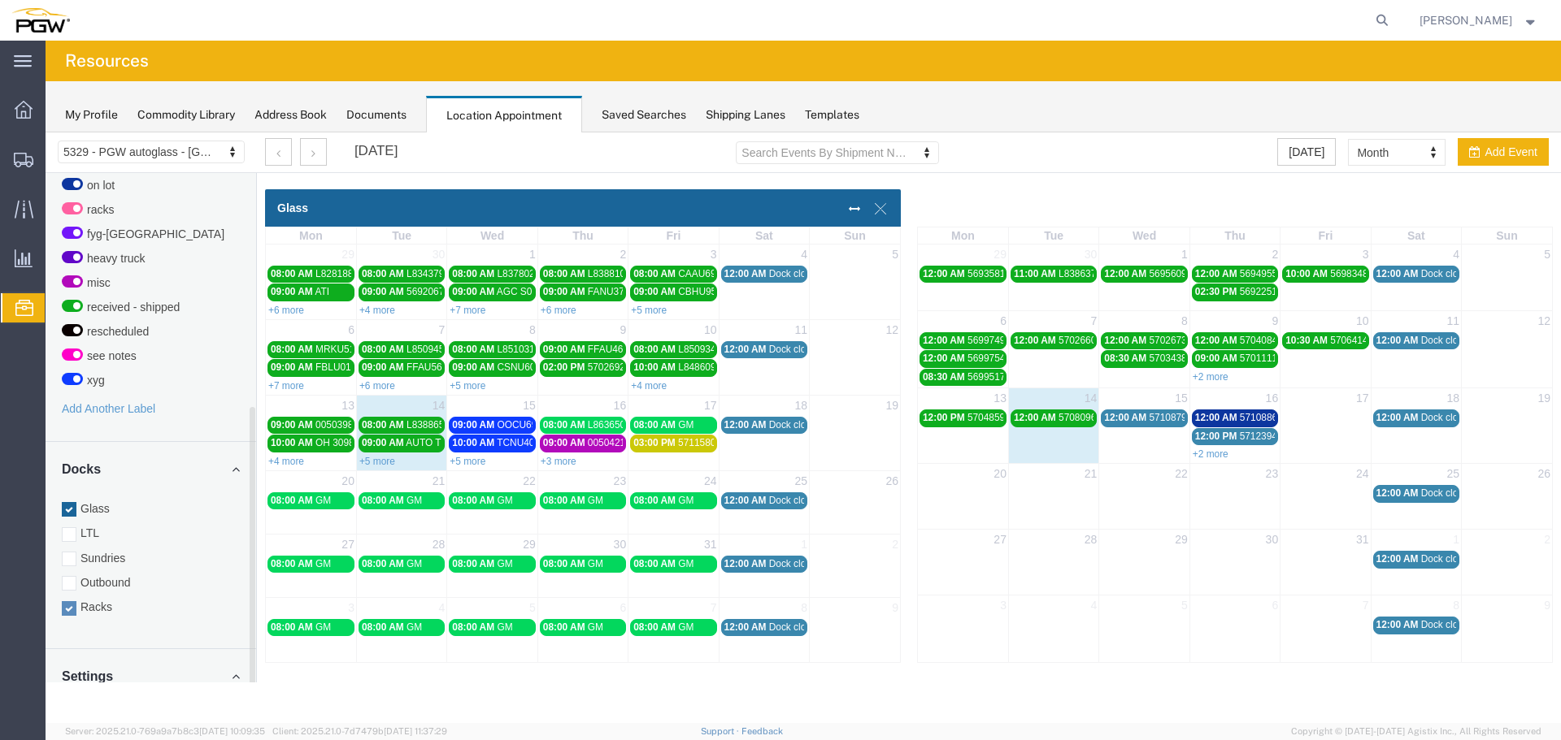
click at [87, 606] on label "Racks" at bounding box center [151, 607] width 178 height 16
click at [46, 132] on input "Racks" at bounding box center [46, 132] width 0 height 0
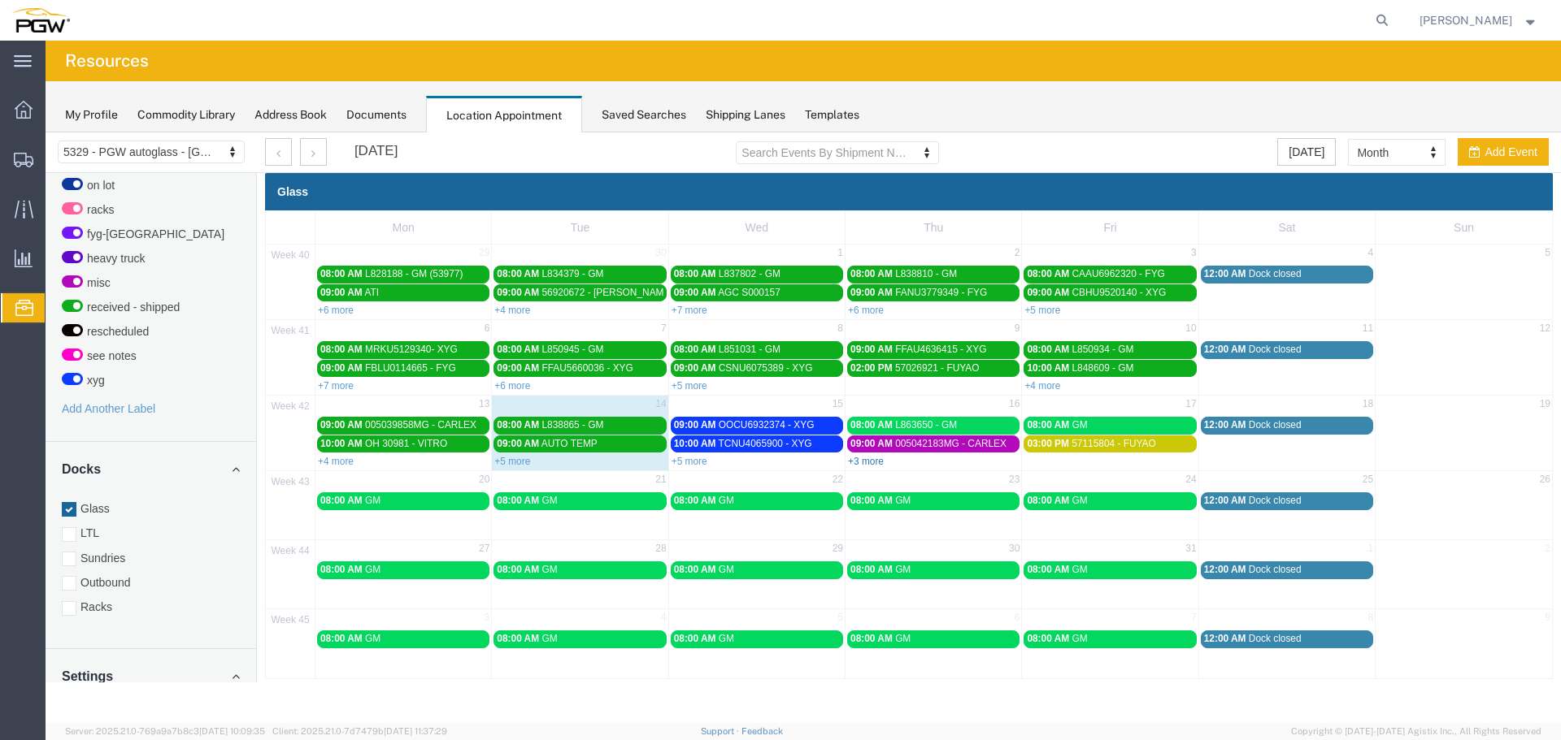
click at [868, 467] on link "+3 more" at bounding box center [866, 461] width 36 height 11
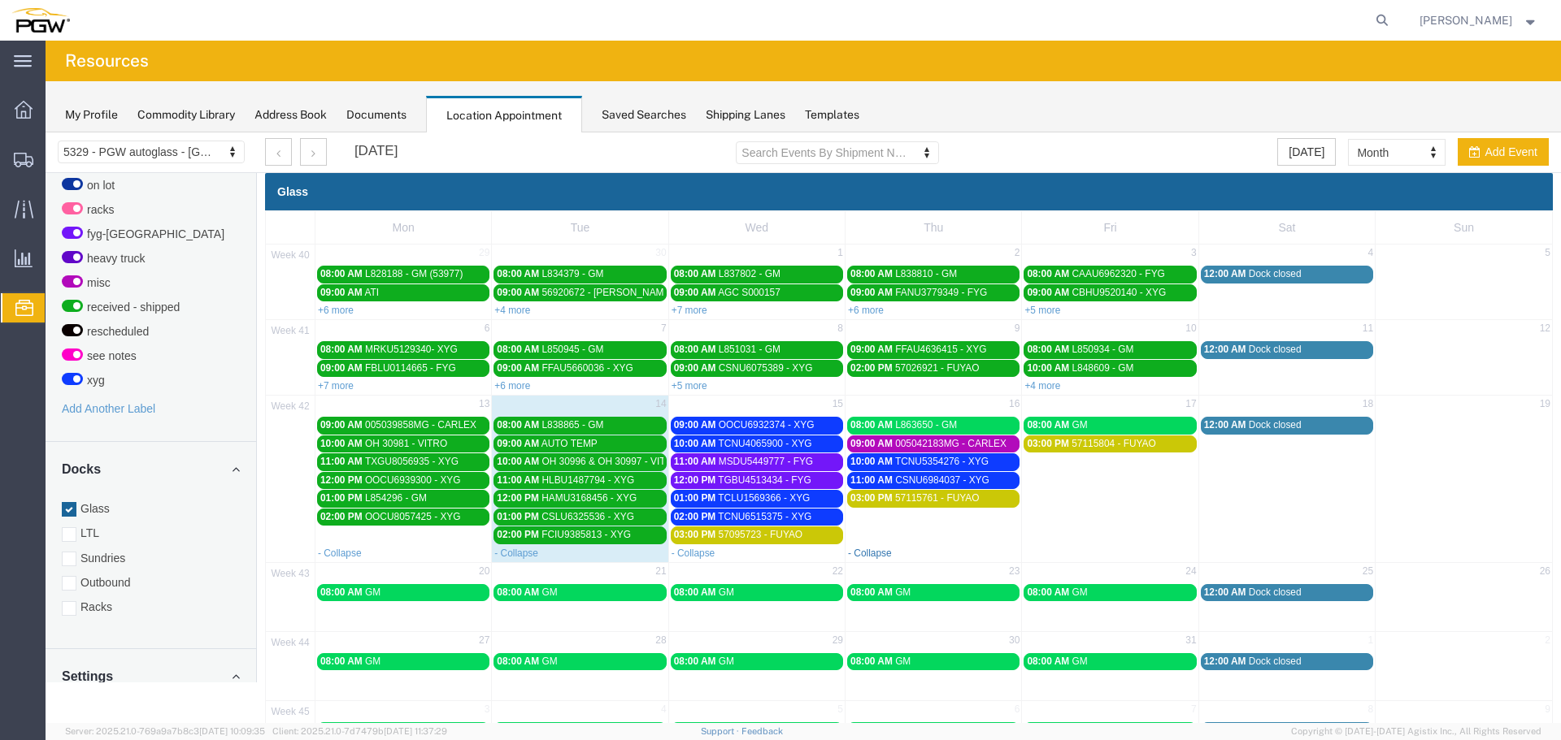
click at [858, 554] on link "- Collapse" at bounding box center [870, 553] width 44 height 11
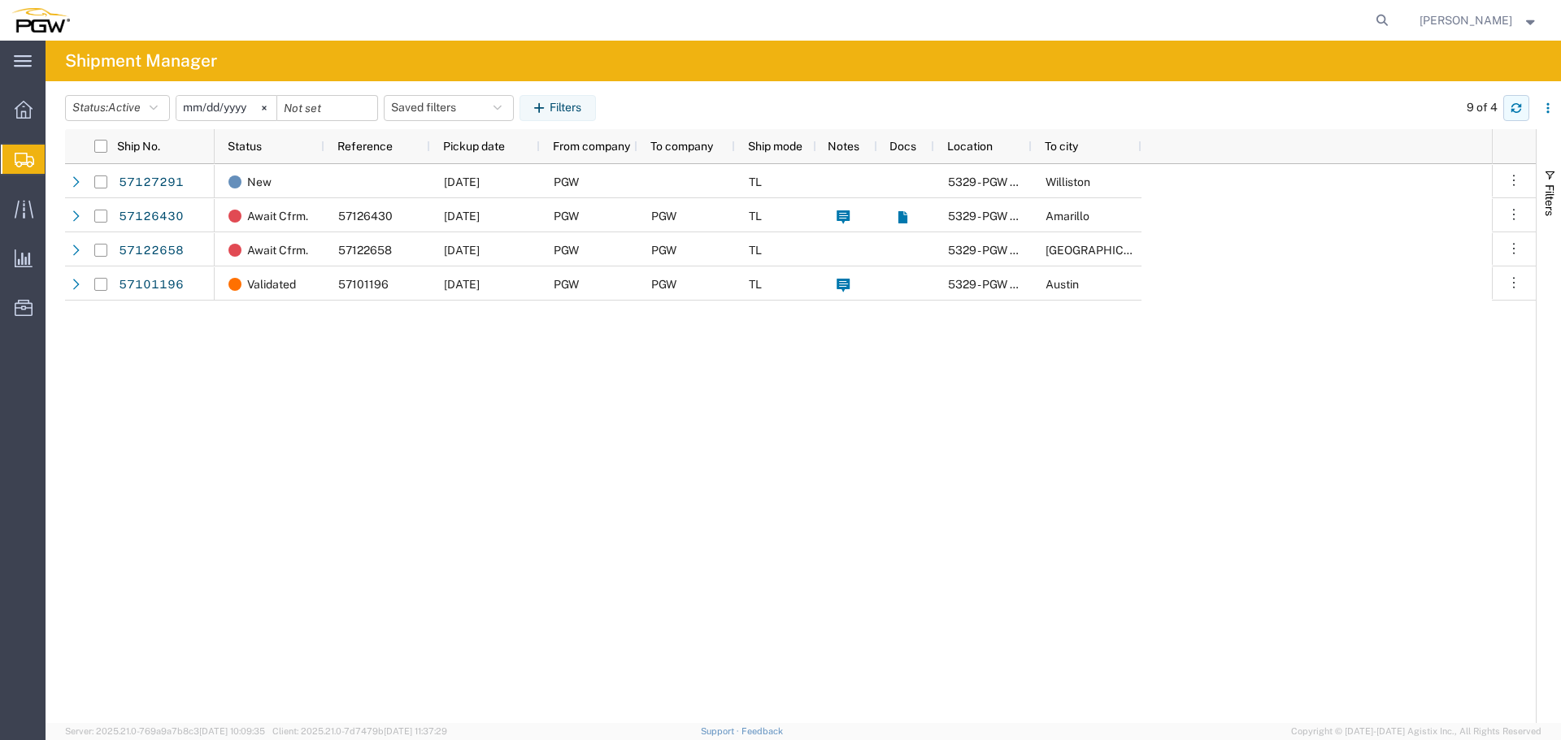
click at [1514, 106] on icon "button" at bounding box center [1515, 107] width 11 height 11
